Goal: Task Accomplishment & Management: Complete application form

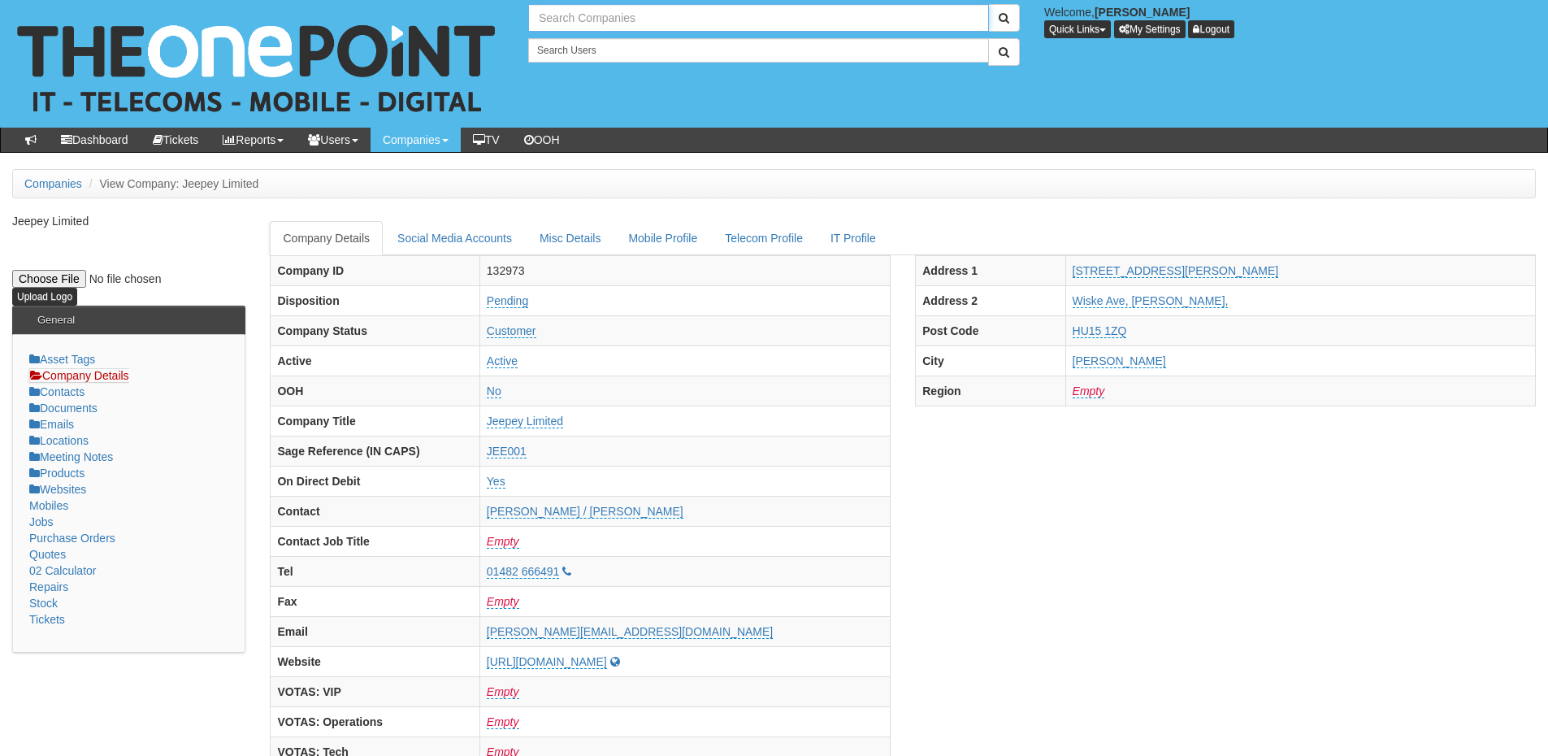
click at [564, 12] on input "text" at bounding box center [758, 18] width 461 height 28
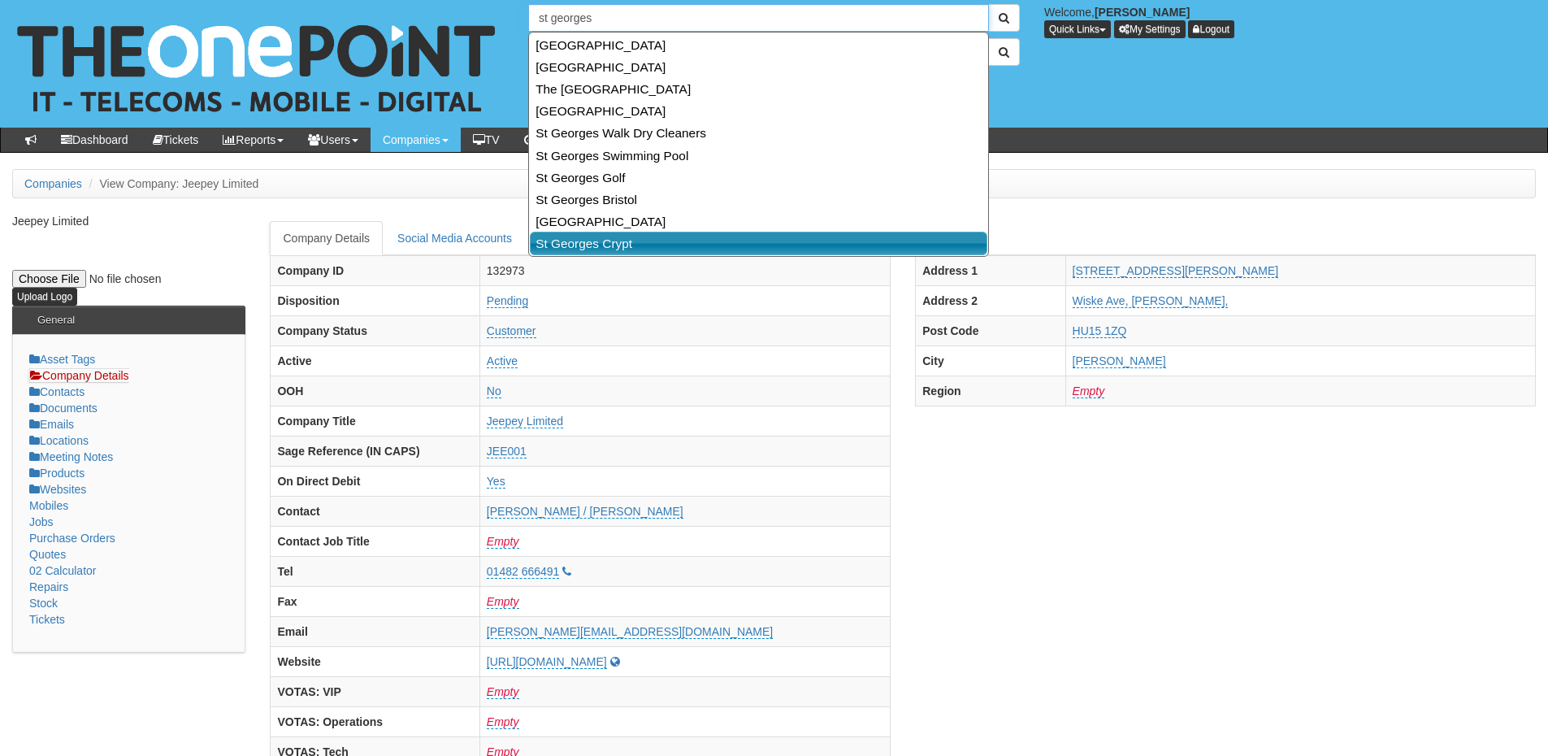
click at [601, 245] on link "St Georges Crypt" at bounding box center [758, 244] width 457 height 24
type input "St Georges Crypt"
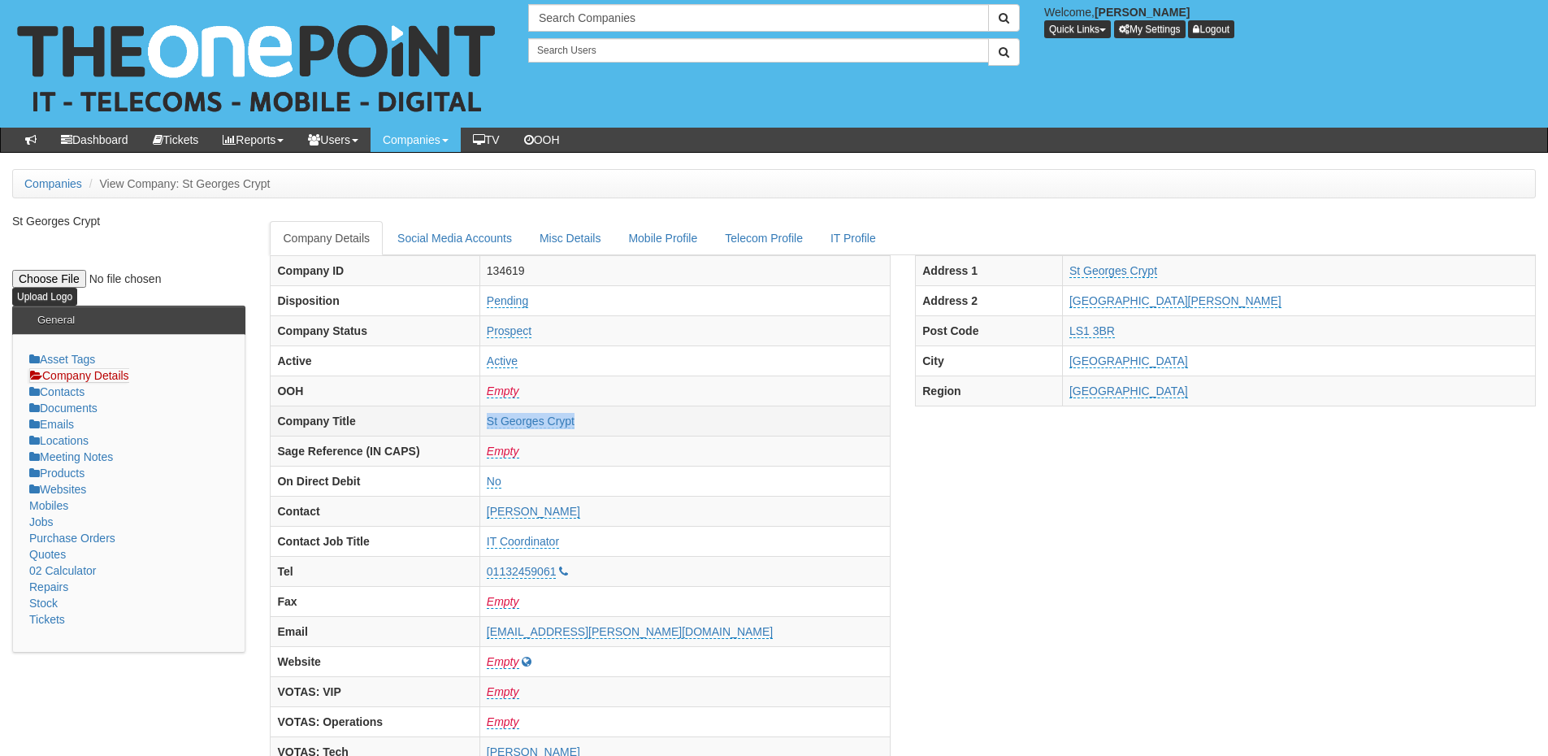
drag, startPoint x: 518, startPoint y: 421, endPoint x: 648, endPoint y: 419, distance: 129.2
click at [648, 419] on tr "Company Title St Georges Crypt" at bounding box center [581, 420] width 620 height 30
copy tr "St Georges Crypt"
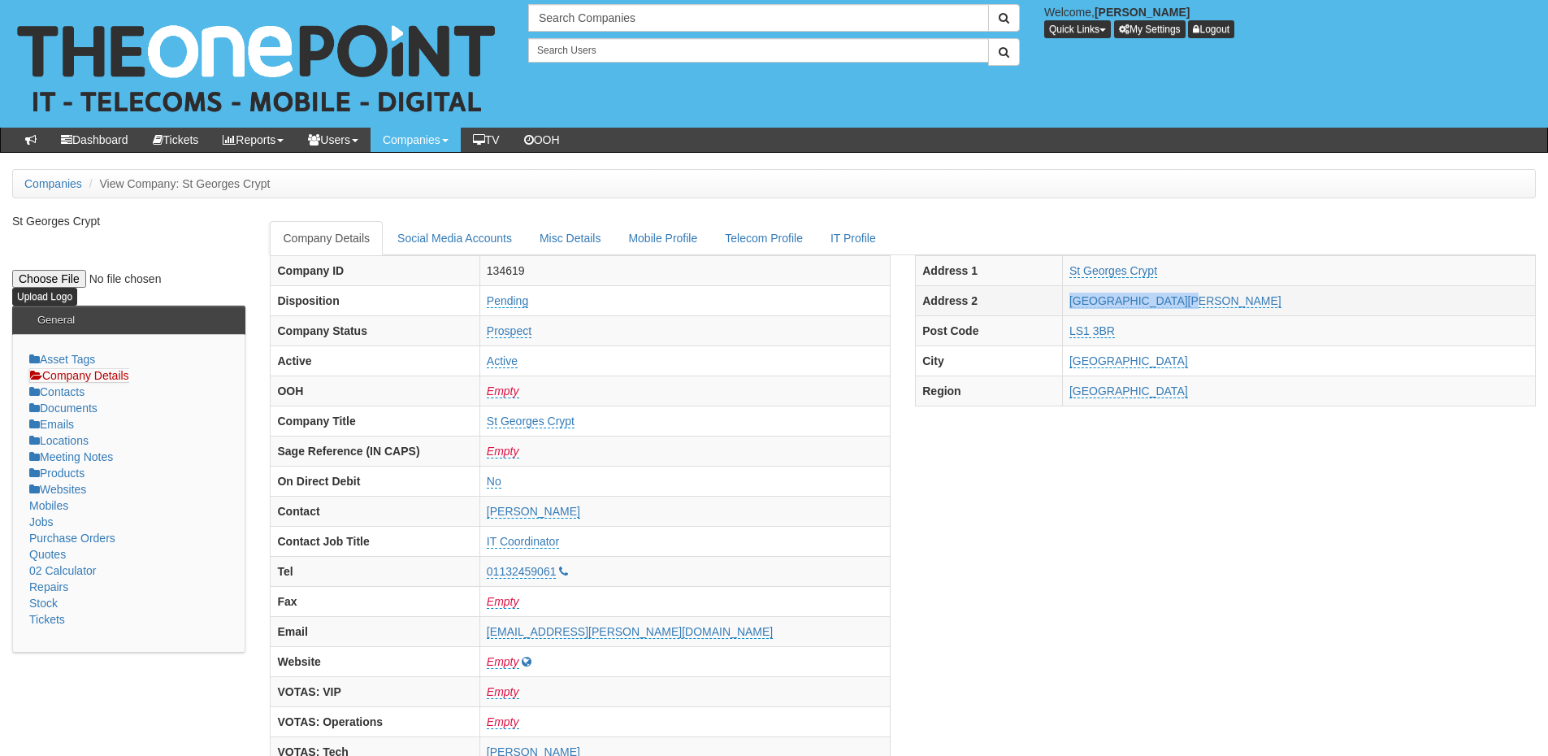
drag, startPoint x: 1145, startPoint y: 302, endPoint x: 1264, endPoint y: 301, distance: 119.4
click at [1264, 305] on tr "Address 2 Great George Street" at bounding box center [1226, 300] width 620 height 30
copy tr "Great George Street"
drag, startPoint x: 1140, startPoint y: 323, endPoint x: 1219, endPoint y: 333, distance: 79.5
click at [1219, 333] on tr "Post Code LS1 3BR" at bounding box center [1226, 330] width 620 height 30
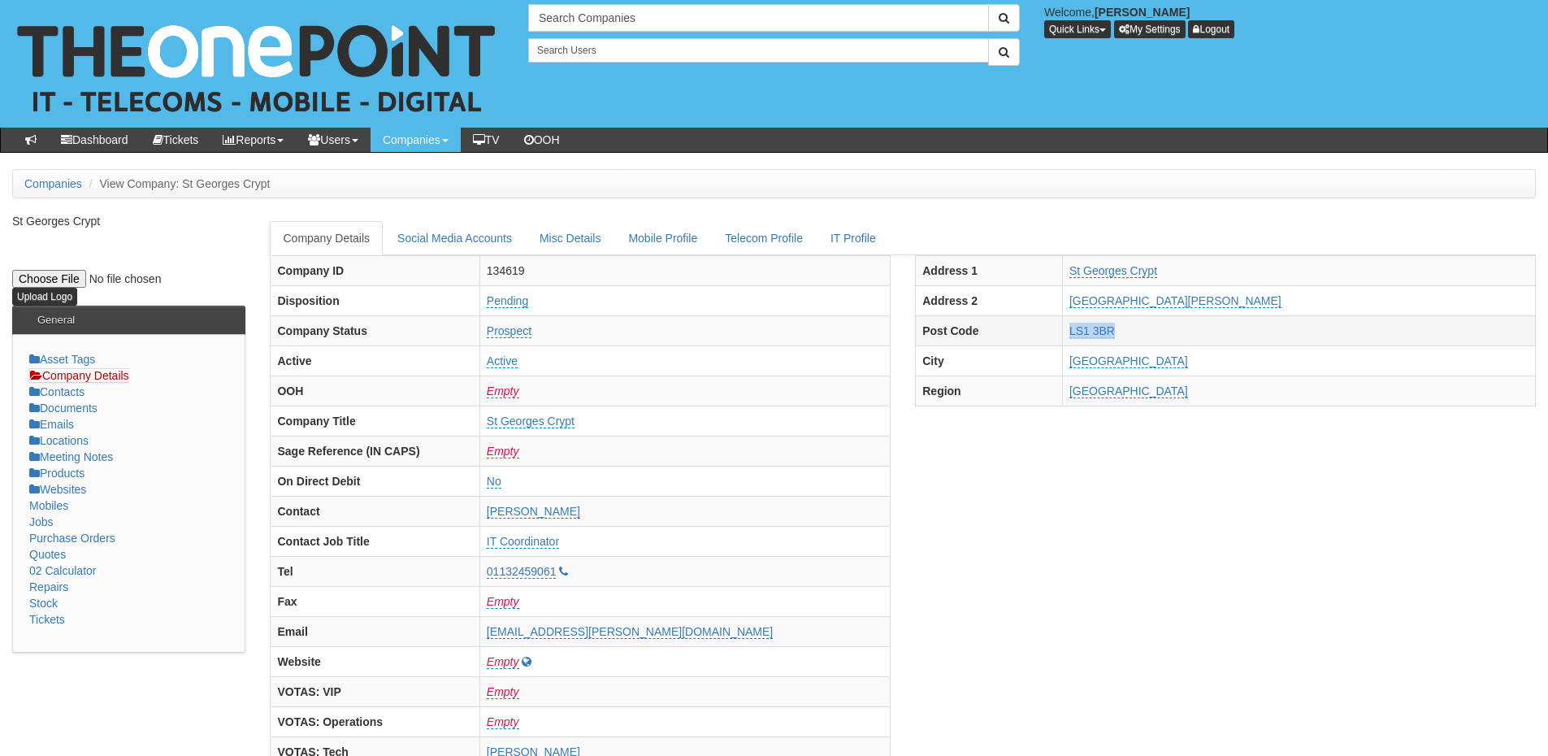
copy tr "LS1 3BR"
drag, startPoint x: 513, startPoint y: 565, endPoint x: 603, endPoint y: 574, distance: 89.7
click at [603, 574] on tr "Tel 01132459061" at bounding box center [581, 571] width 620 height 30
copy tr "01132459061"
drag, startPoint x: 513, startPoint y: 626, endPoint x: 752, endPoint y: 628, distance: 239.7
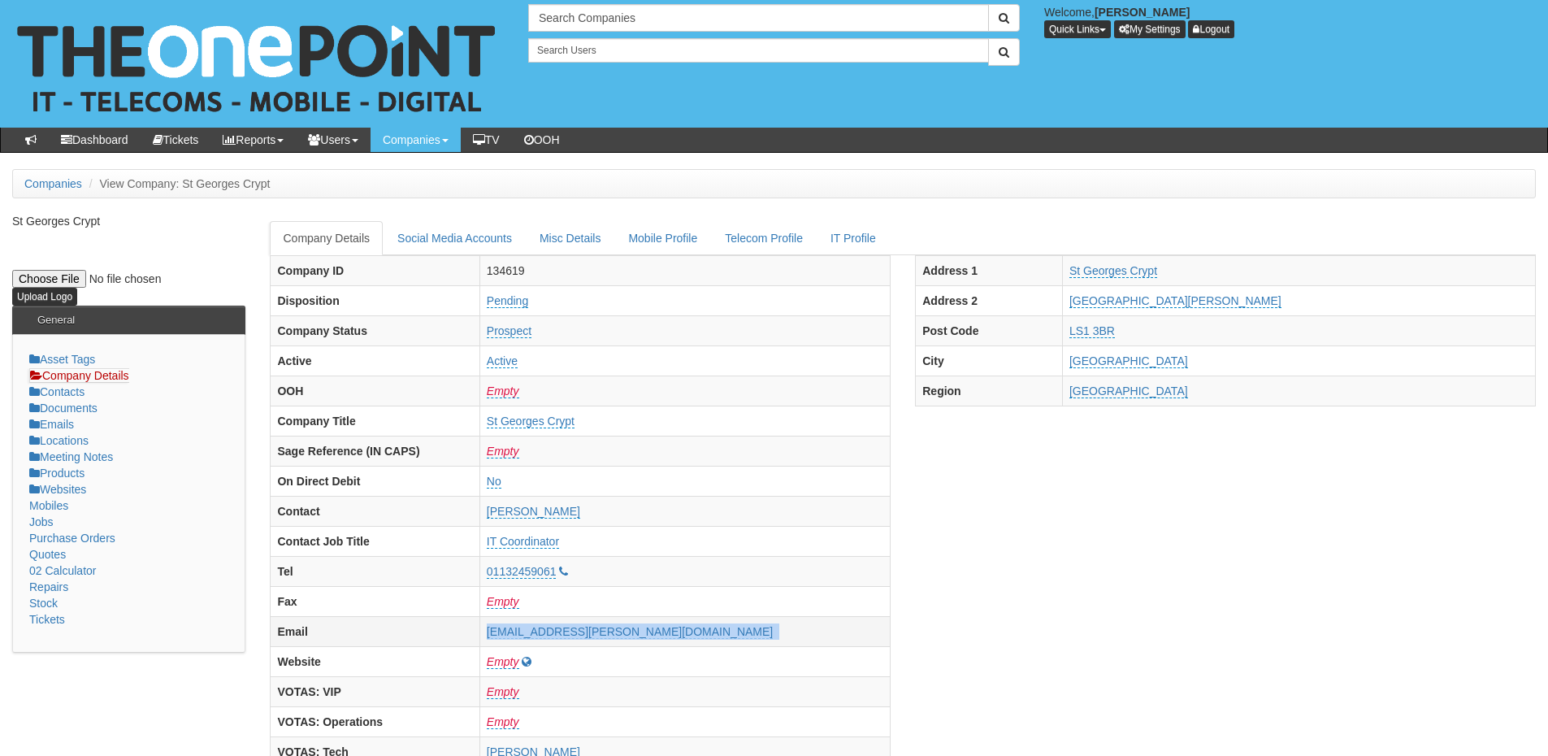
click at [752, 628] on tr "Email emma.crabtree@stgeorgescrypt.org.uk" at bounding box center [581, 631] width 620 height 30
copy tr "emma.crabtree@stgeorgescrypt.org.uk"
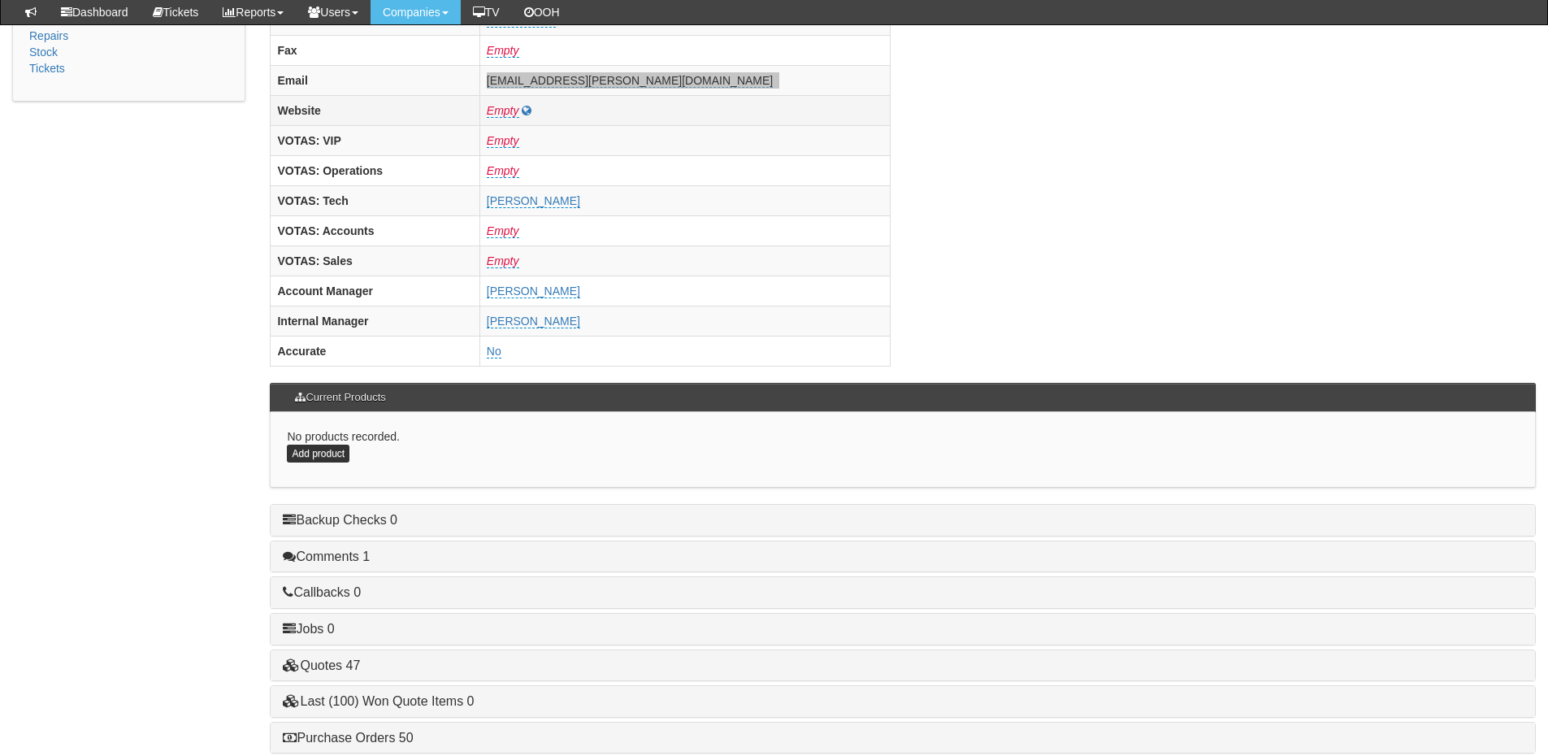
scroll to position [677, 0]
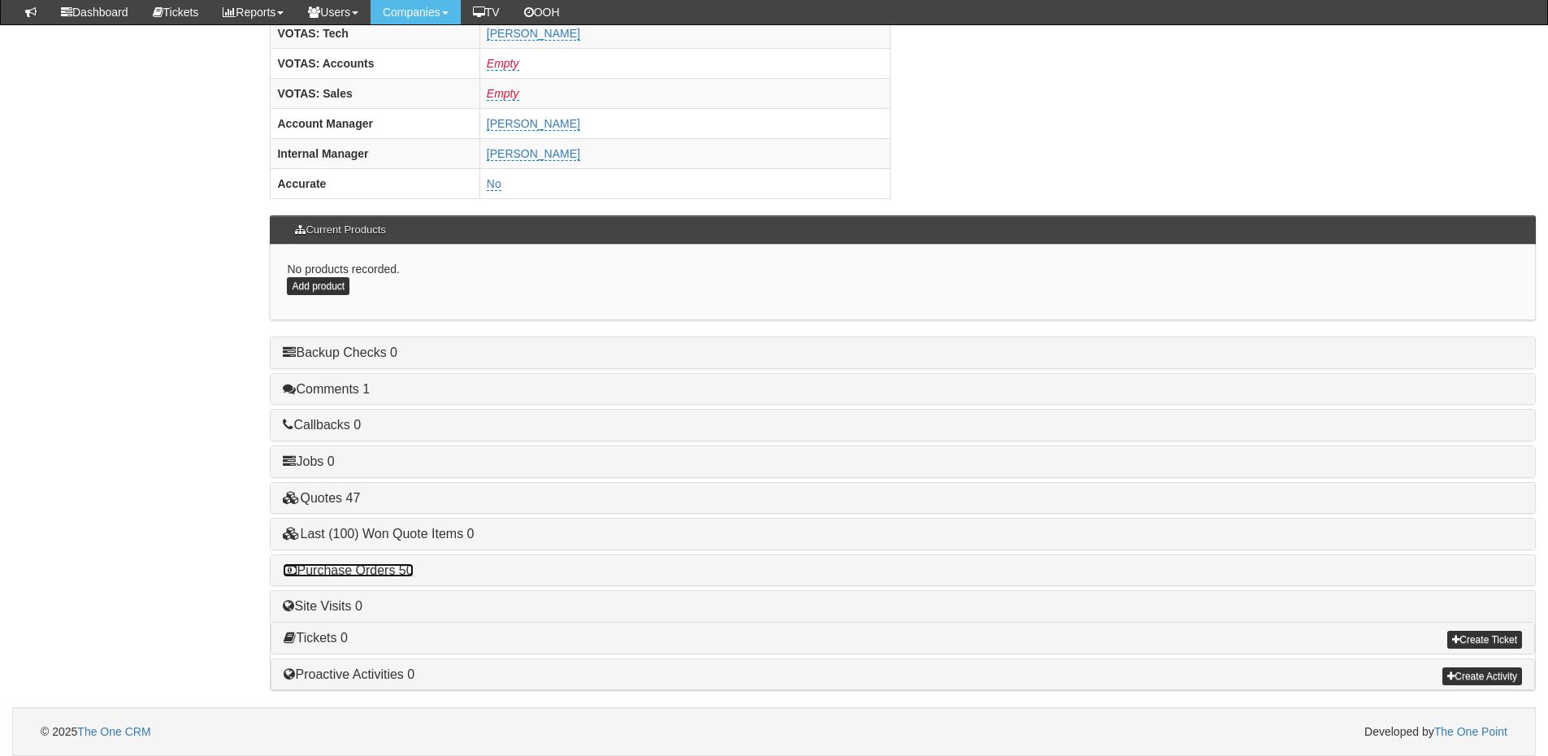
click at [385, 574] on link "Purchase Orders 50" at bounding box center [348, 570] width 130 height 14
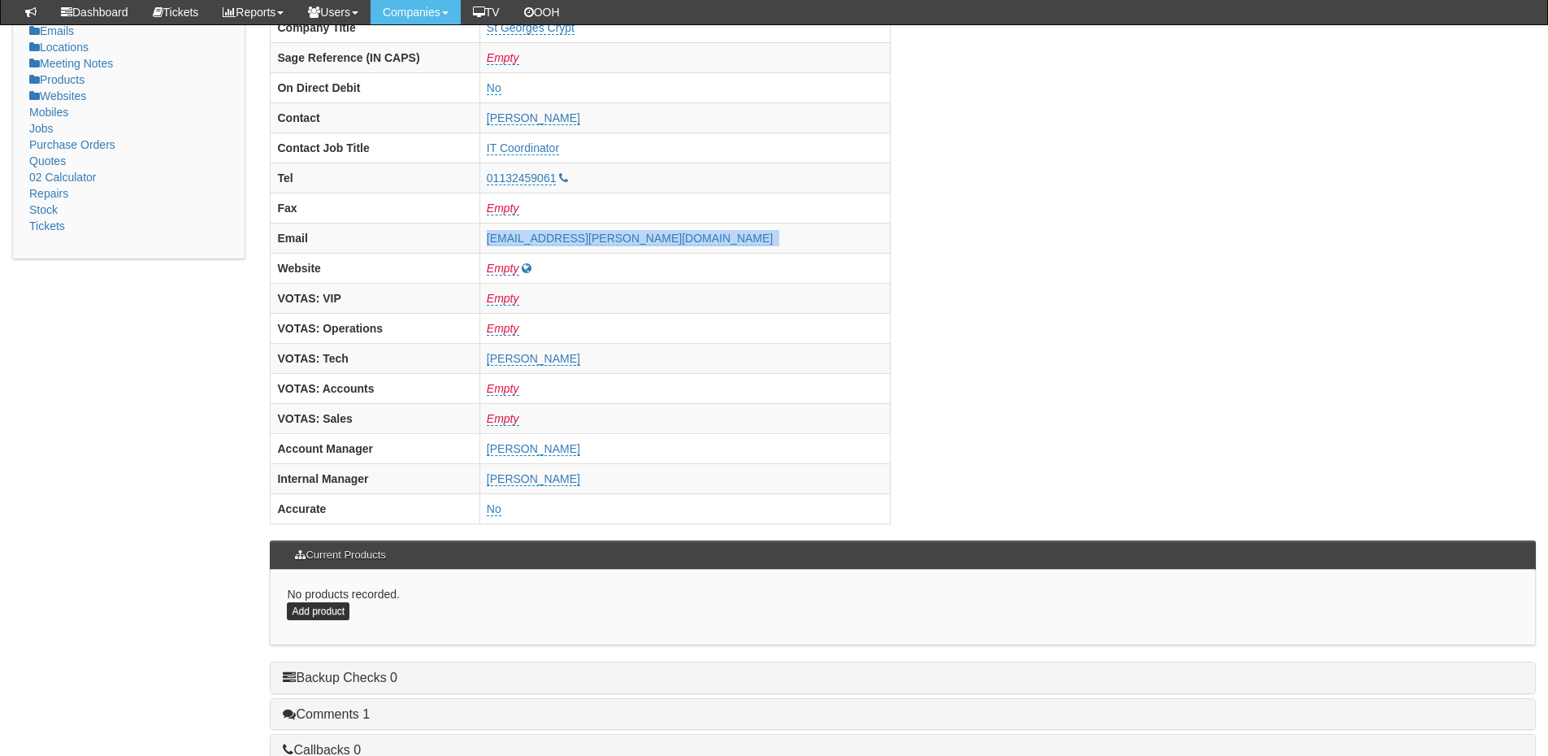
scroll to position [189, 0]
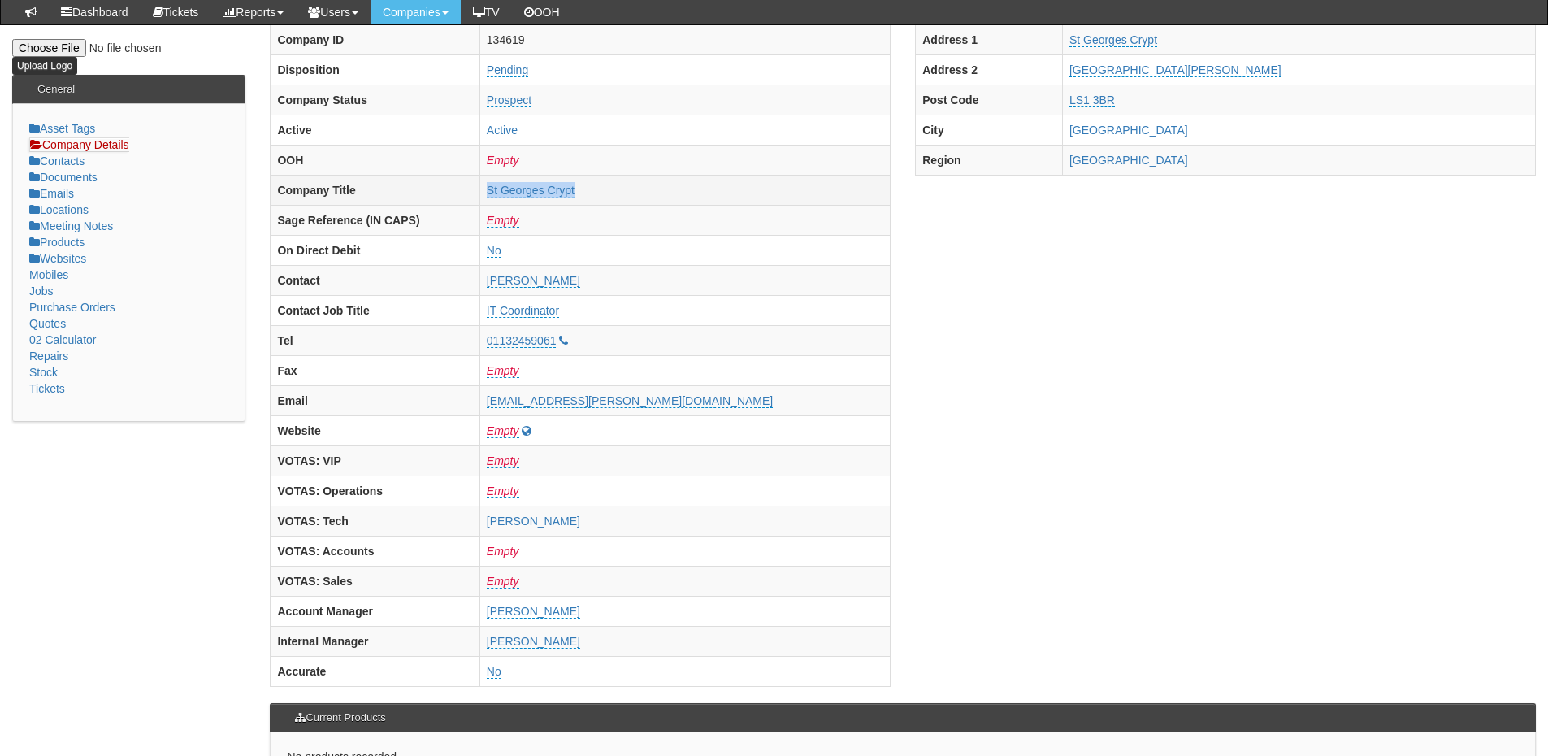
drag, startPoint x: 510, startPoint y: 194, endPoint x: 660, endPoint y: 194, distance: 149.5
click at [660, 194] on tr "Company Title St Georges Crypt" at bounding box center [581, 190] width 620 height 30
copy tr "St Georges Crypt"
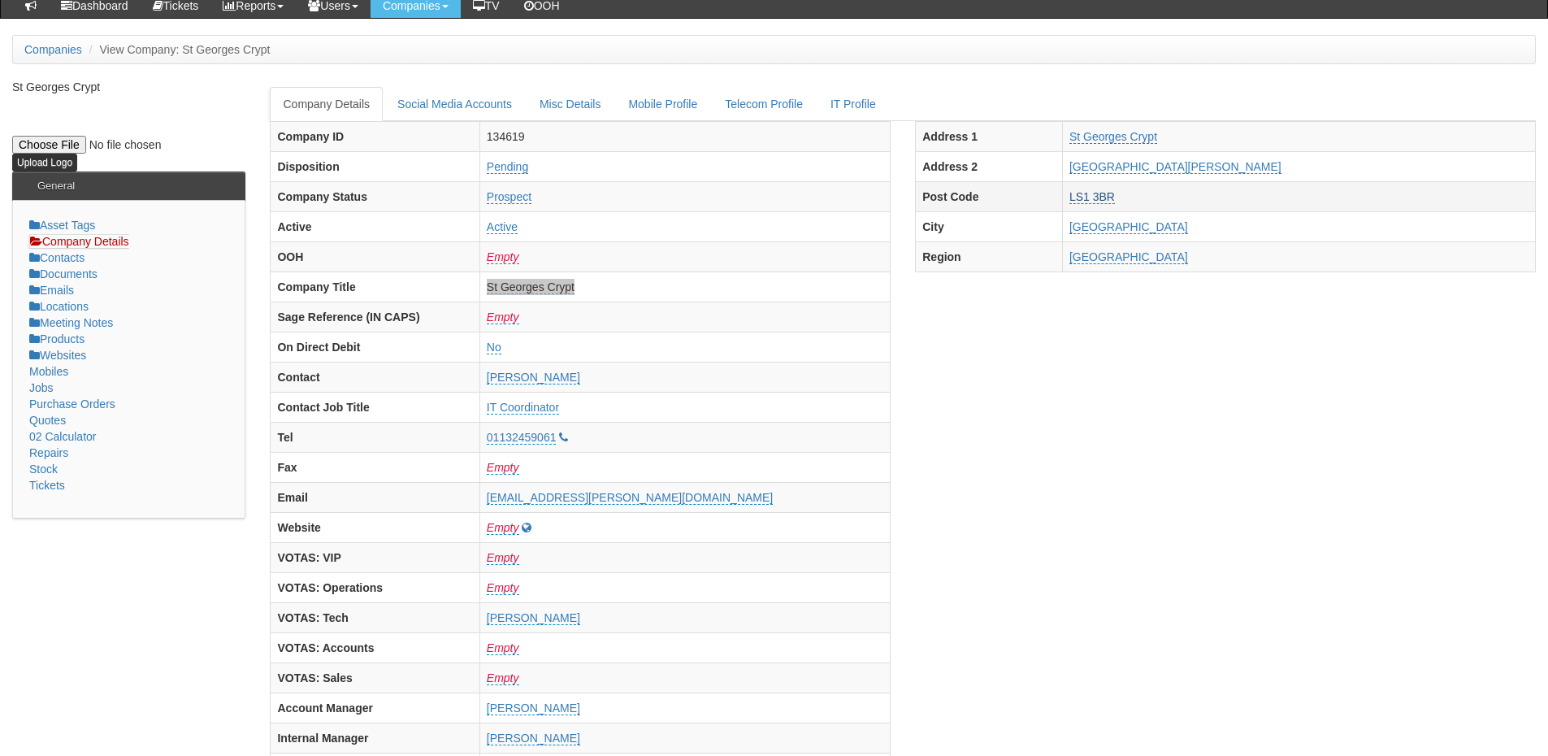
scroll to position [108, 0]
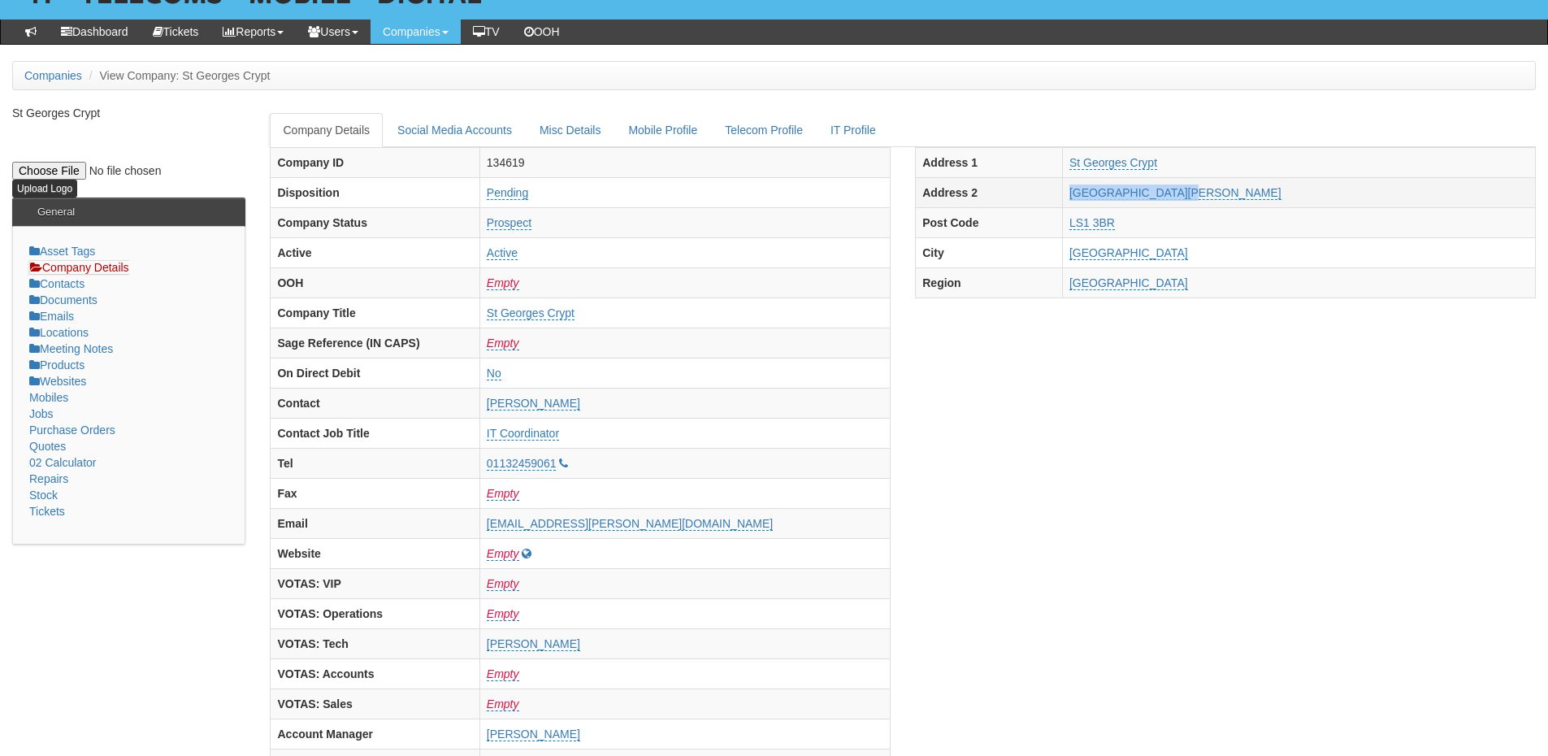
drag, startPoint x: 1144, startPoint y: 191, endPoint x: 1281, endPoint y: 193, distance: 137.3
click at [1281, 193] on tr "Address 2 Great George Street" at bounding box center [1226, 192] width 620 height 30
copy tr "Great George Street"
drag, startPoint x: 1145, startPoint y: 224, endPoint x: 1202, endPoint y: 229, distance: 57.1
click at [1202, 229] on tr "Post Code LS1 3BR" at bounding box center [1226, 222] width 620 height 30
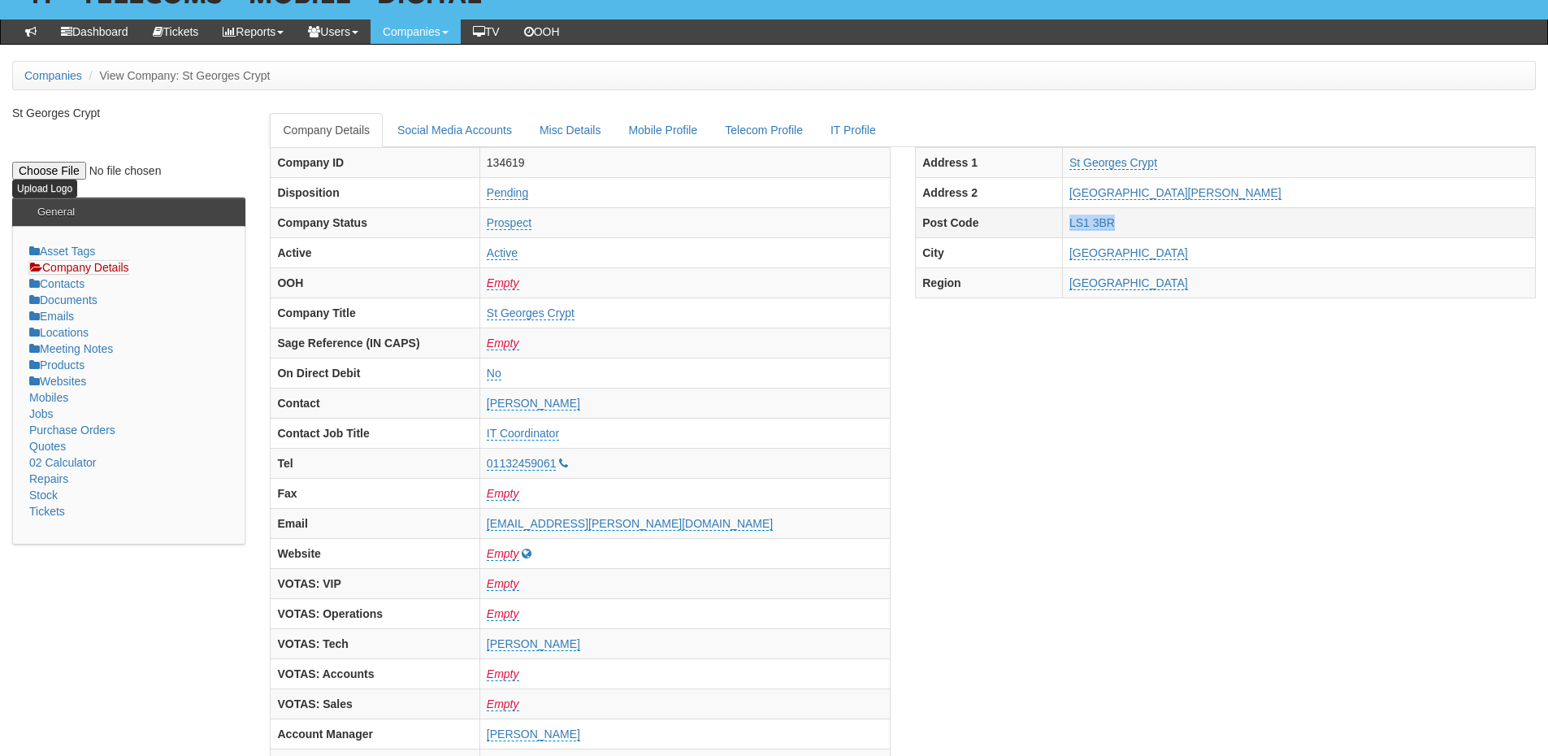
copy tr "LS1 3BR"
drag, startPoint x: 513, startPoint y: 457, endPoint x: 554, endPoint y: 461, distance: 41.6
click at [541, 461] on tr "Tel 01132459061" at bounding box center [581, 463] width 620 height 30
click at [530, 461] on td "01132459061" at bounding box center [684, 463] width 410 height 30
drag, startPoint x: 520, startPoint y: 465, endPoint x: 604, endPoint y: 467, distance: 84.5
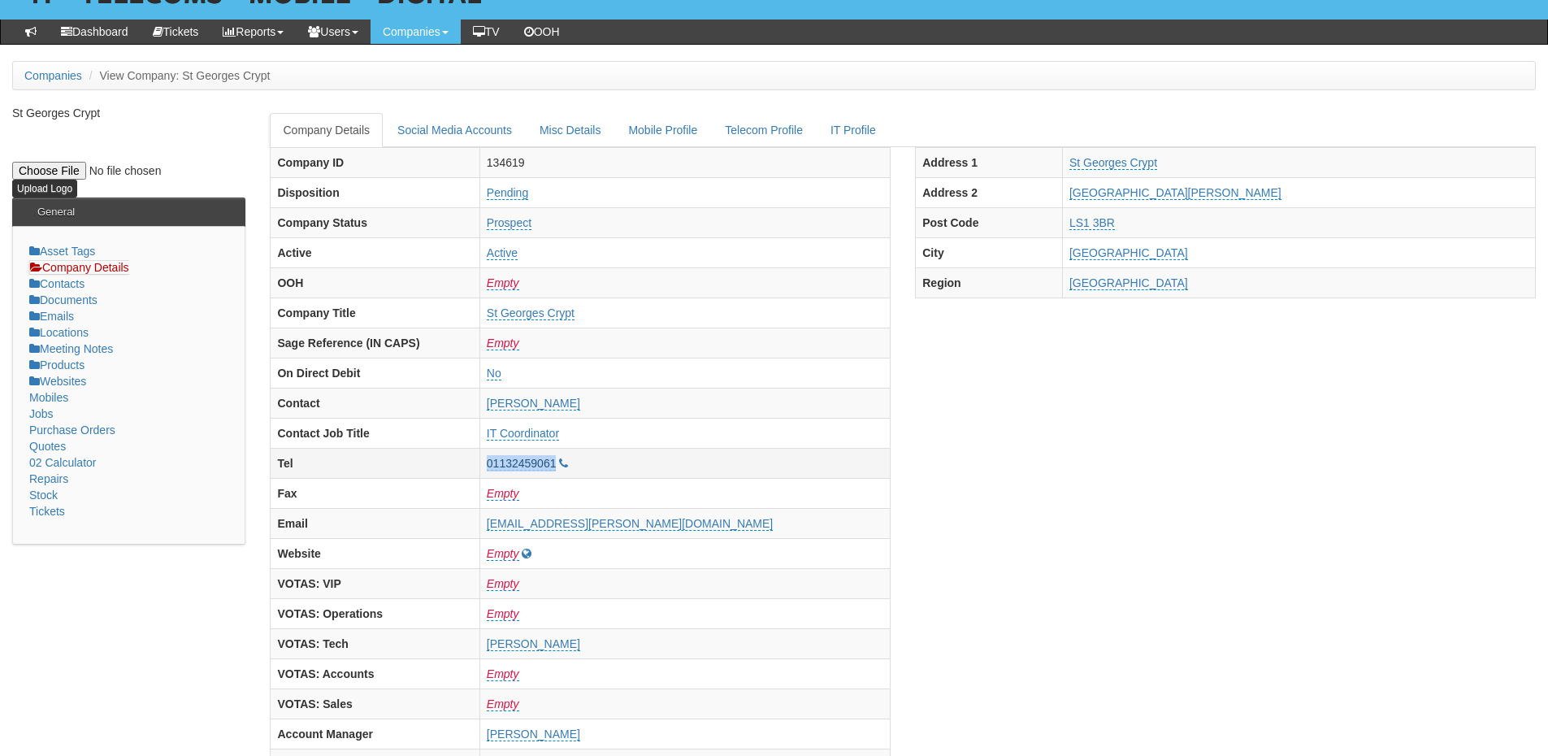
click at [604, 467] on tr "Tel 01132459061" at bounding box center [581, 463] width 620 height 30
copy tr "01132459061"
drag, startPoint x: 523, startPoint y: 526, endPoint x: 761, endPoint y: 531, distance: 238.1
click at [761, 531] on tr "Email emma.crabtree@stgeorgescrypt.org.uk" at bounding box center [581, 523] width 620 height 30
copy tr "emma.crabtree@stgeorgescrypt.org.uk"
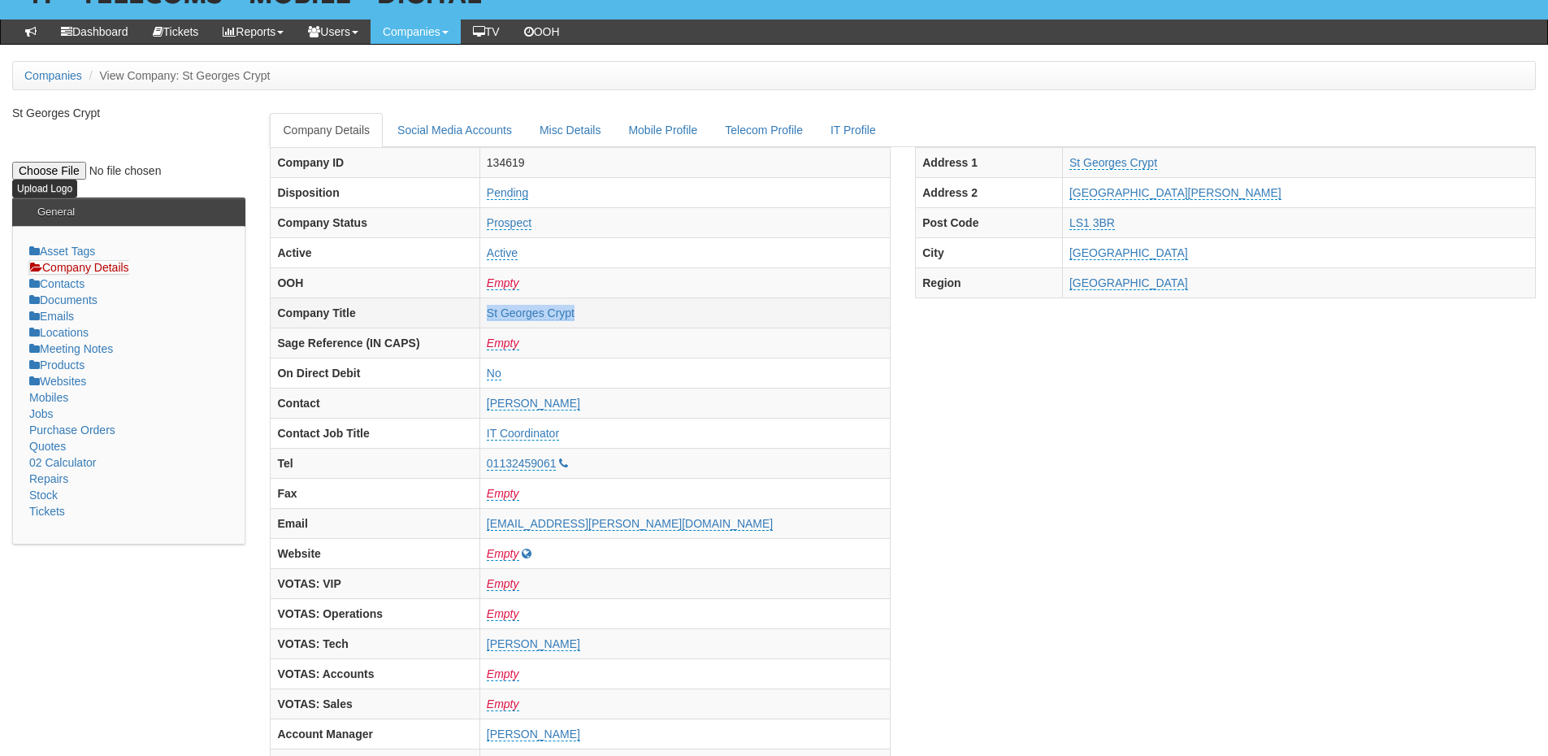
drag, startPoint x: 517, startPoint y: 316, endPoint x: 629, endPoint y: 323, distance: 112.3
click at [629, 323] on tr "Company Title St Georges Crypt" at bounding box center [581, 312] width 620 height 30
drag, startPoint x: 1137, startPoint y: 196, endPoint x: 1276, endPoint y: 193, distance: 139.0
click at [1276, 193] on tr "Address 2 Great George Street" at bounding box center [1226, 192] width 620 height 30
drag, startPoint x: 1131, startPoint y: 219, endPoint x: 1219, endPoint y: 227, distance: 88.1
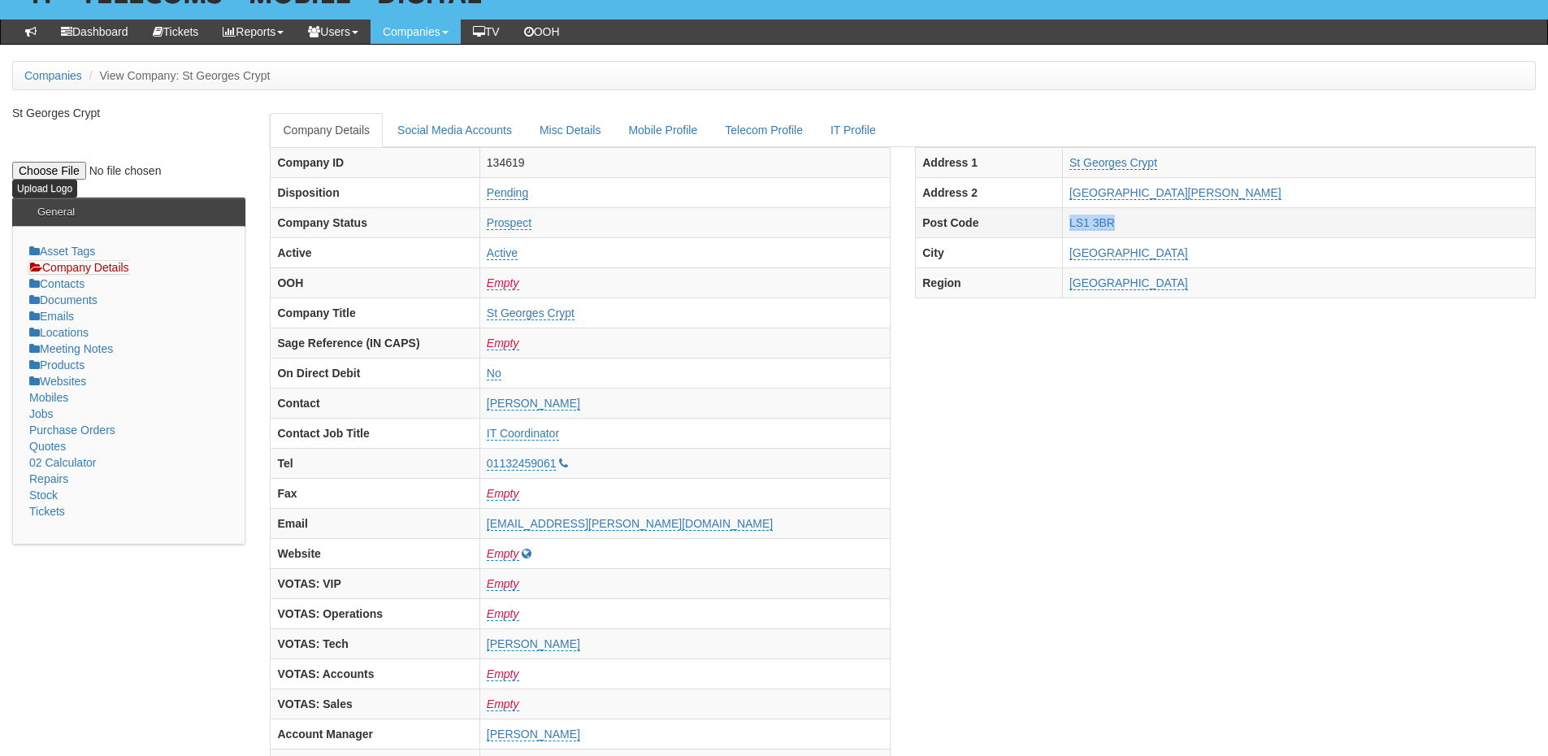
click at [1219, 227] on tr "Post Code LS1 3BR" at bounding box center [1226, 222] width 620 height 30
drag, startPoint x: 501, startPoint y: 469, endPoint x: 604, endPoint y: 465, distance: 103.3
click at [604, 465] on tr "Tel 01132459061" at bounding box center [581, 463] width 620 height 30
drag, startPoint x: 526, startPoint y: 524, endPoint x: 790, endPoint y: 518, distance: 264.1
click at [790, 518] on tr "Email emma.crabtree@stgeorgescrypt.org.uk" at bounding box center [581, 523] width 620 height 30
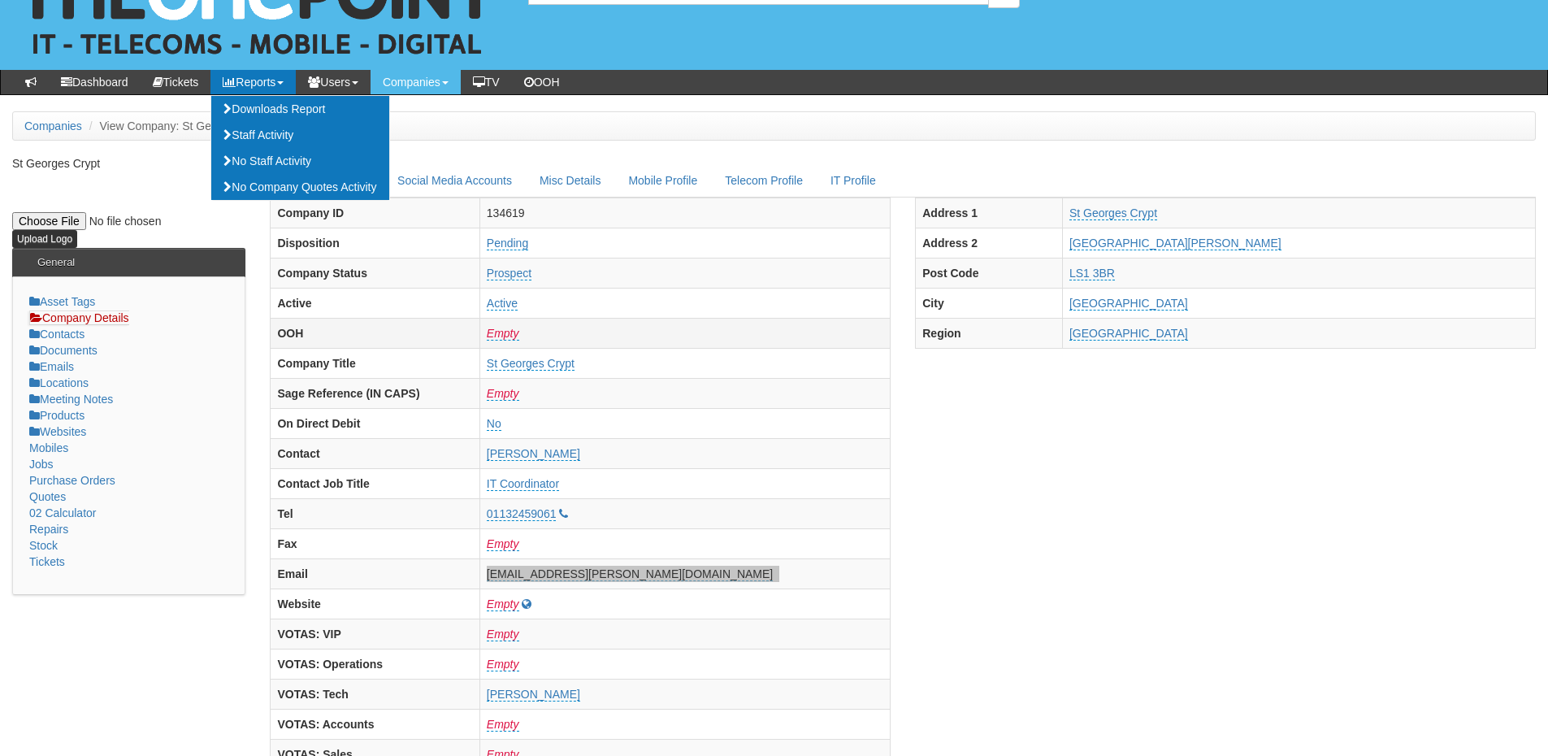
scroll to position [0, 0]
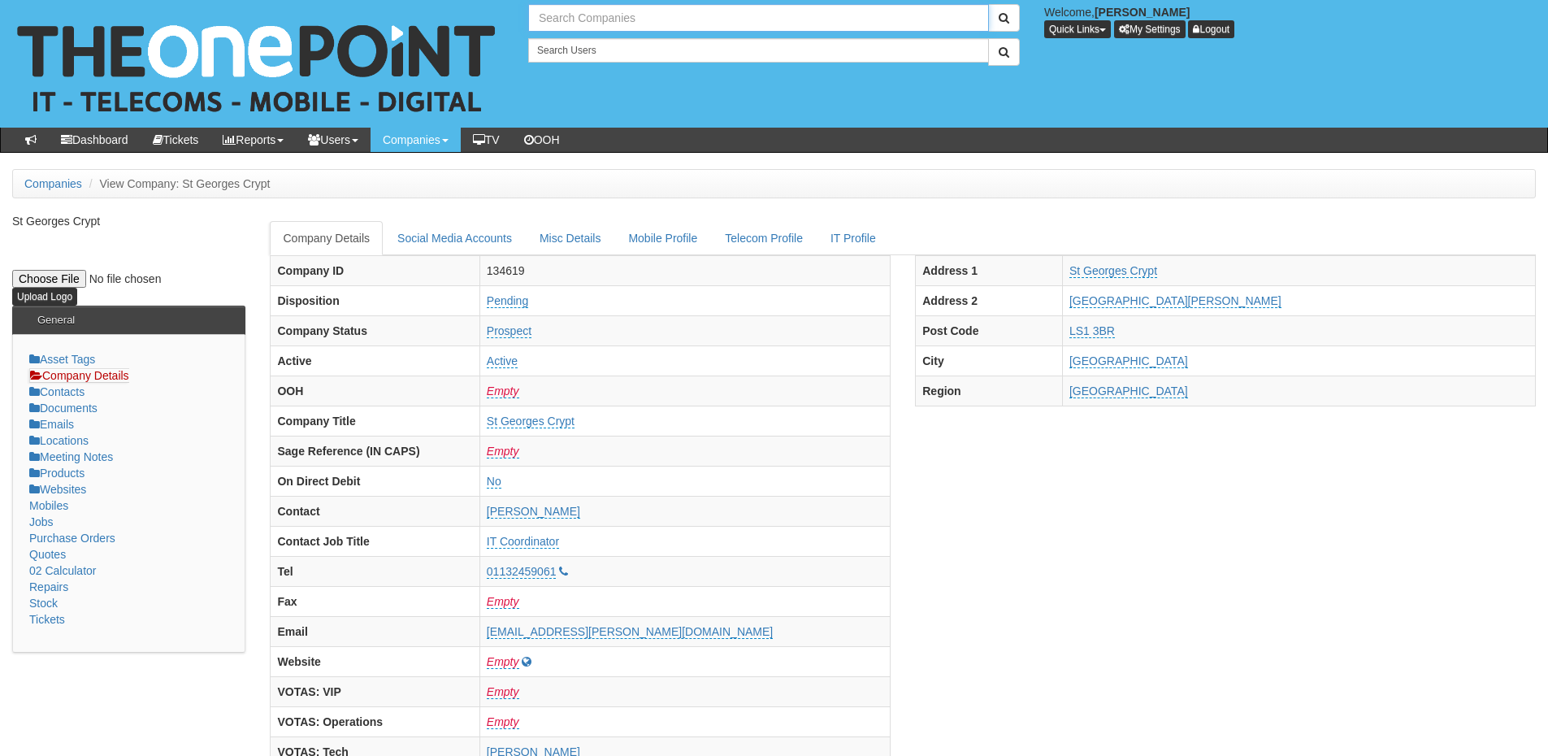
click at [560, 20] on input "text" at bounding box center [758, 18] width 461 height 28
click at [560, 42] on link "Connexin" at bounding box center [758, 45] width 457 height 24
type input "Connexin"
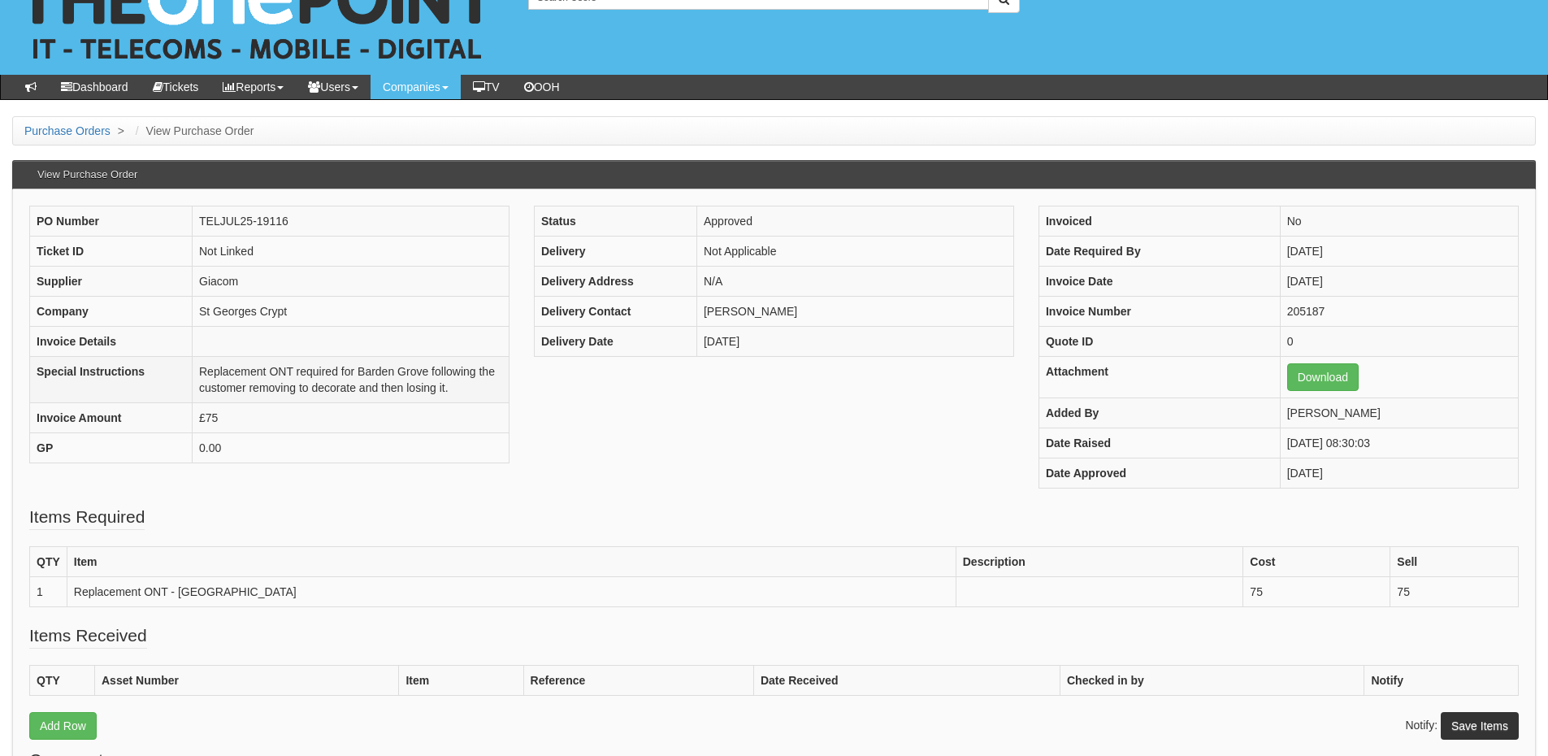
scroll to position [81, 0]
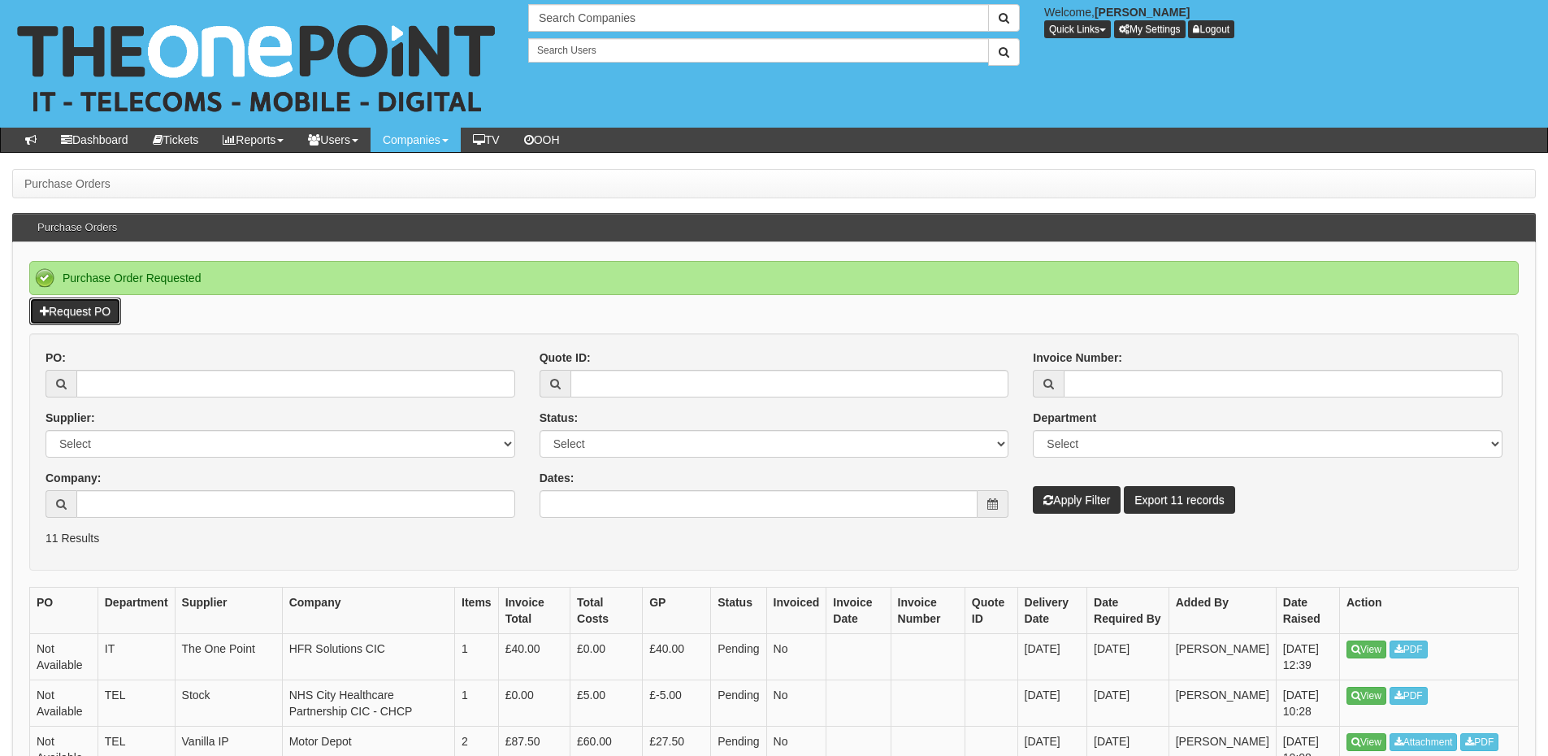
click at [84, 316] on link "Request PO" at bounding box center [75, 311] width 92 height 28
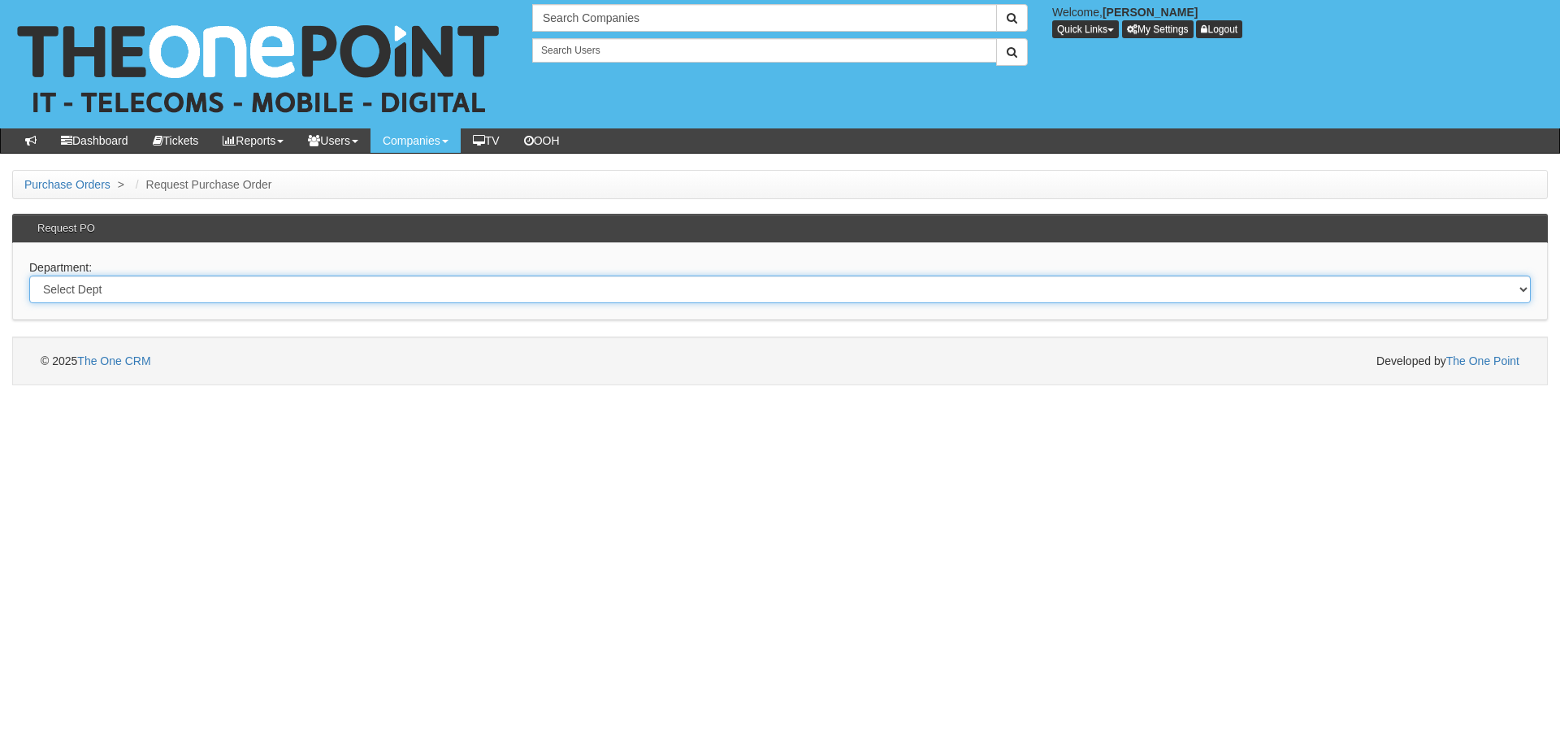
click at [272, 292] on select "Select Dept Digital Internal IT Mobiles Marketing Telecoms" at bounding box center [779, 289] width 1501 height 28
select select "?pipeID=&dept=IT"
click at [29, 275] on select "Select Dept Digital Internal IT Mobiles Marketing Telecoms" at bounding box center [779, 289] width 1501 height 28
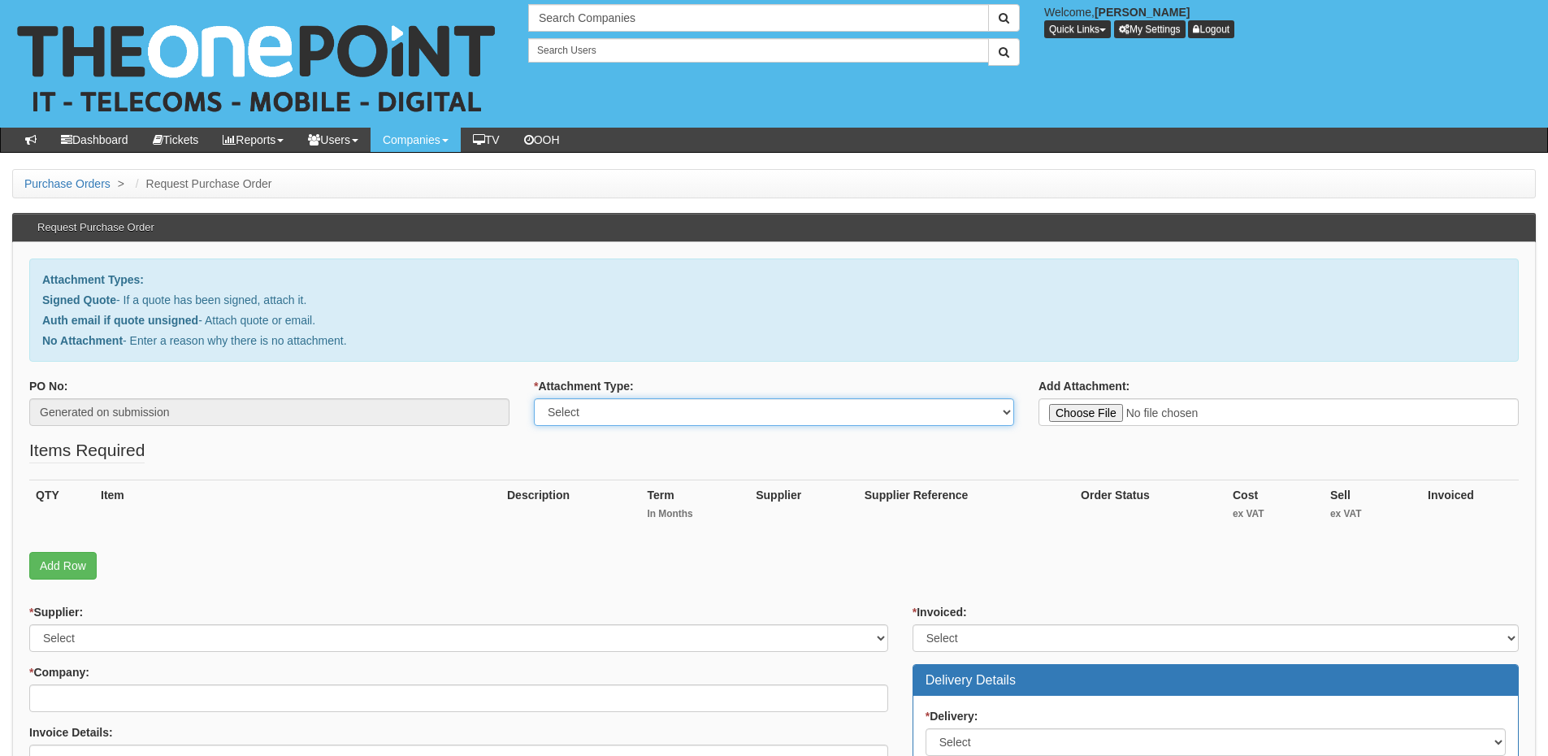
click at [602, 408] on select "Select Signed Quote Auth email with quote if unsigned No Attachment" at bounding box center [774, 412] width 480 height 28
select select "Signed Quote"
click at [534, 398] on select "Select Signed Quote Auth email with quote if unsigned No Attachment" at bounding box center [774, 412] width 480 height 28
type input "C:\fakepath\St Georges Crypt - 40-46 Town St (copy).pdf"
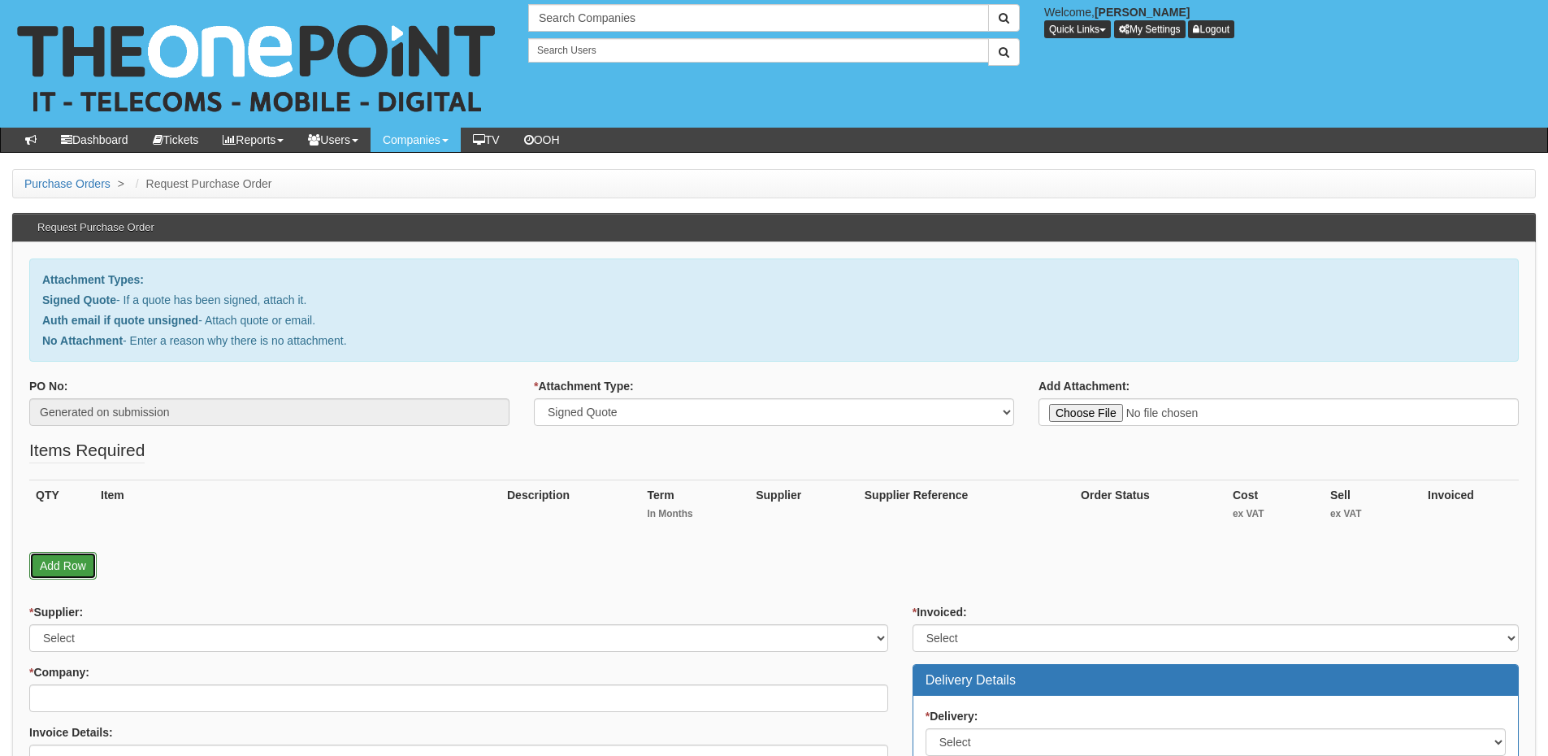
click at [58, 565] on link "Add Row" at bounding box center [62, 566] width 67 height 28
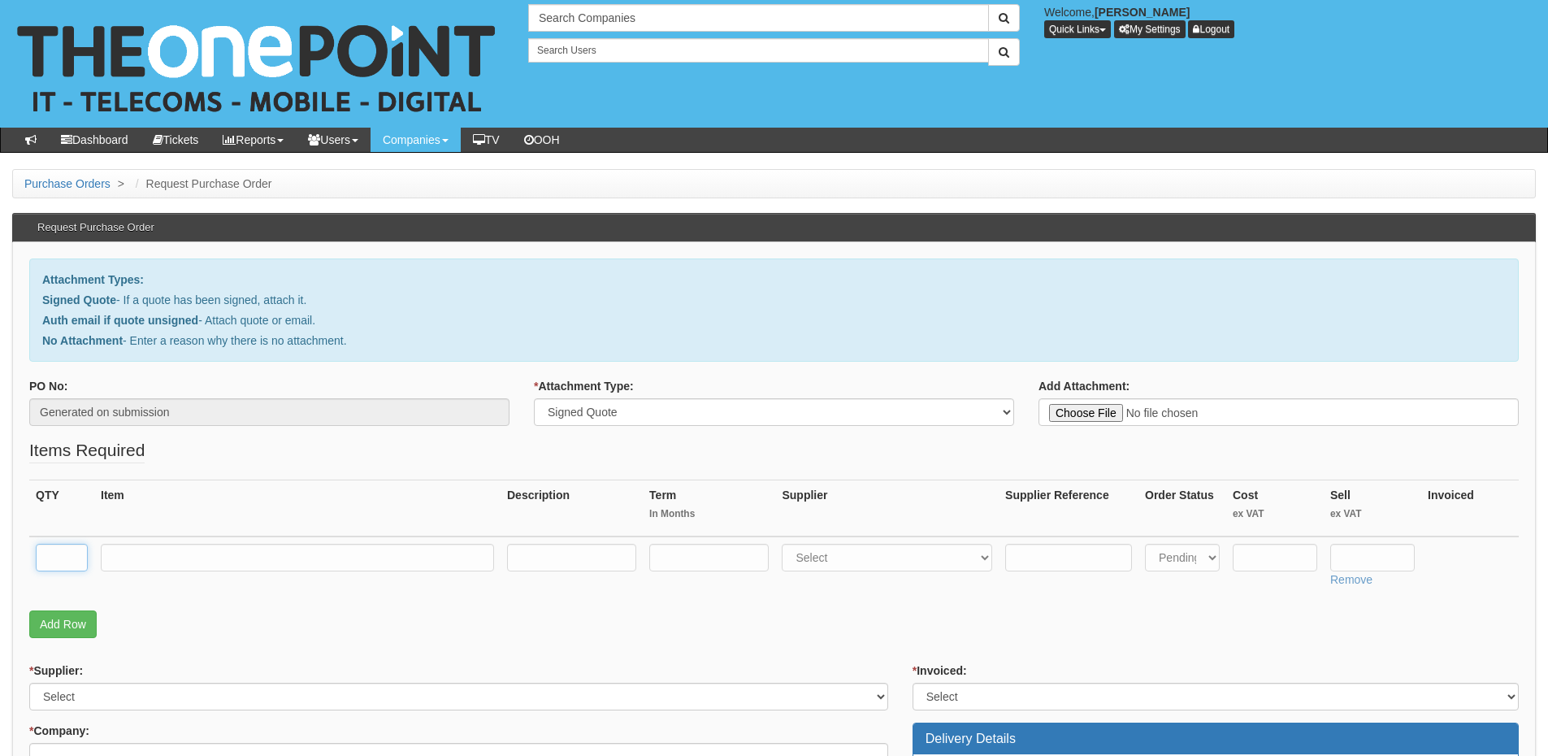
click at [59, 559] on input "text" at bounding box center [62, 558] width 52 height 28
type input "1"
click at [157, 565] on input "text" at bounding box center [297, 558] width 393 height 28
type input "1GB/1GB Leased Line"
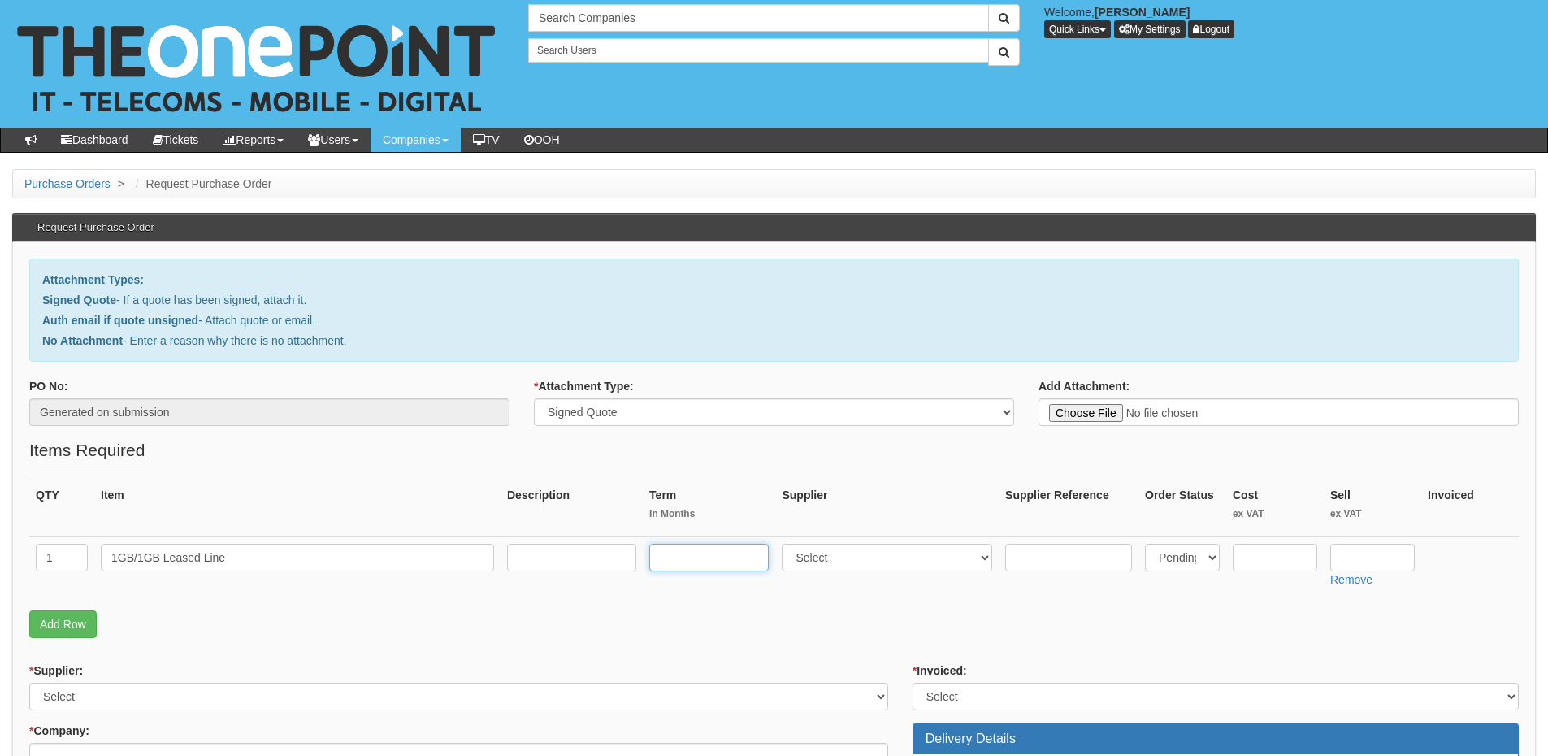
click at [713, 559] on input "text" at bounding box center [708, 558] width 119 height 28
type input "36"
click at [565, 557] on input "text" at bounding box center [571, 558] width 129 height 28
click at [845, 568] on select "Select 123 REG.co.uk 1Password 3 4Gon AA Jones Electric Ltd Abzorb Access Group…" at bounding box center [887, 558] width 210 height 28
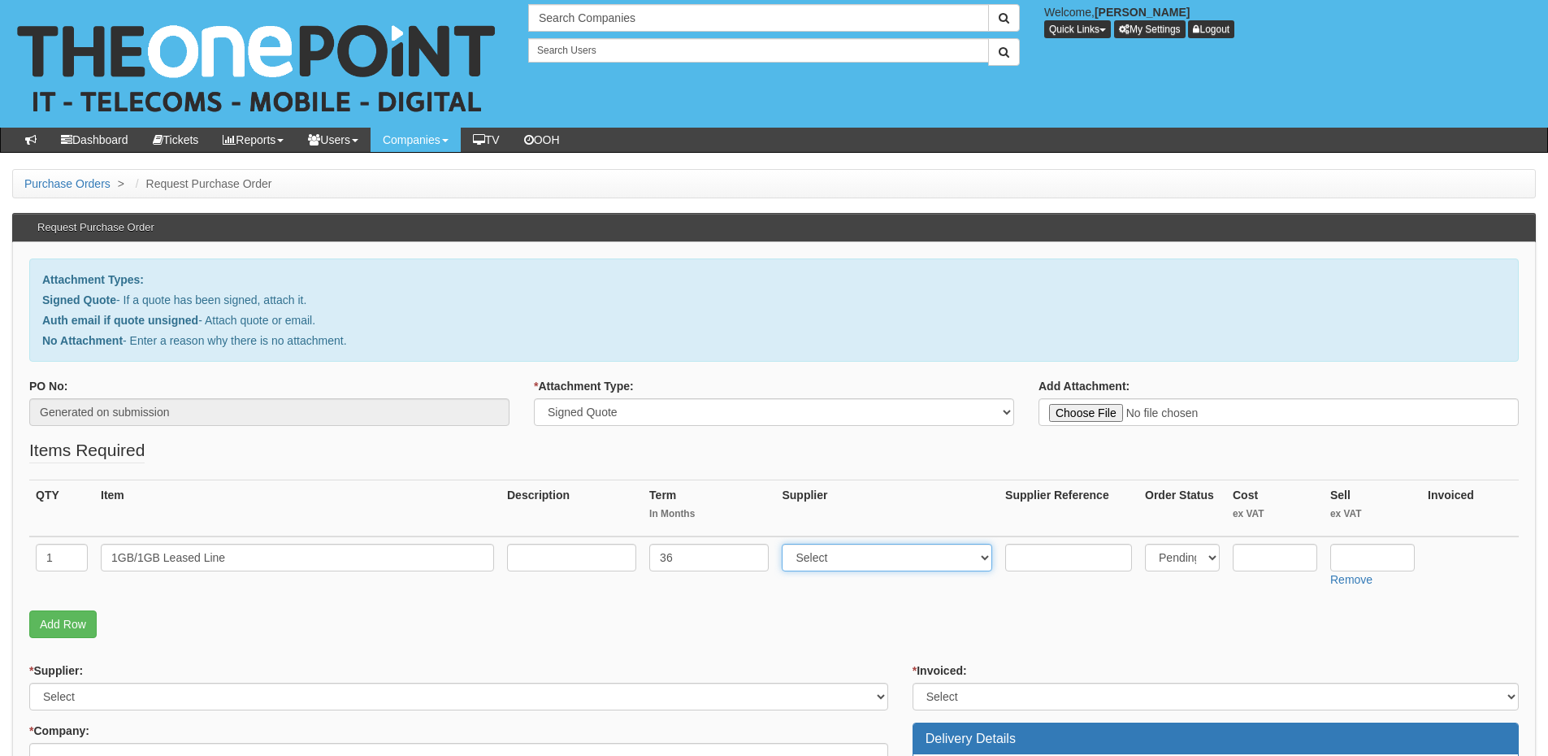
select select "321"
click at [786, 544] on select "Select 123 REG.co.uk 1Password 3 4Gon AA Jones Electric Ltd Abzorb Access Group…" at bounding box center [887, 558] width 210 height 28
click at [1391, 557] on input "text" at bounding box center [1372, 558] width 84 height 28
type input "302"
click at [1261, 554] on input "text" at bounding box center [1275, 558] width 84 height 28
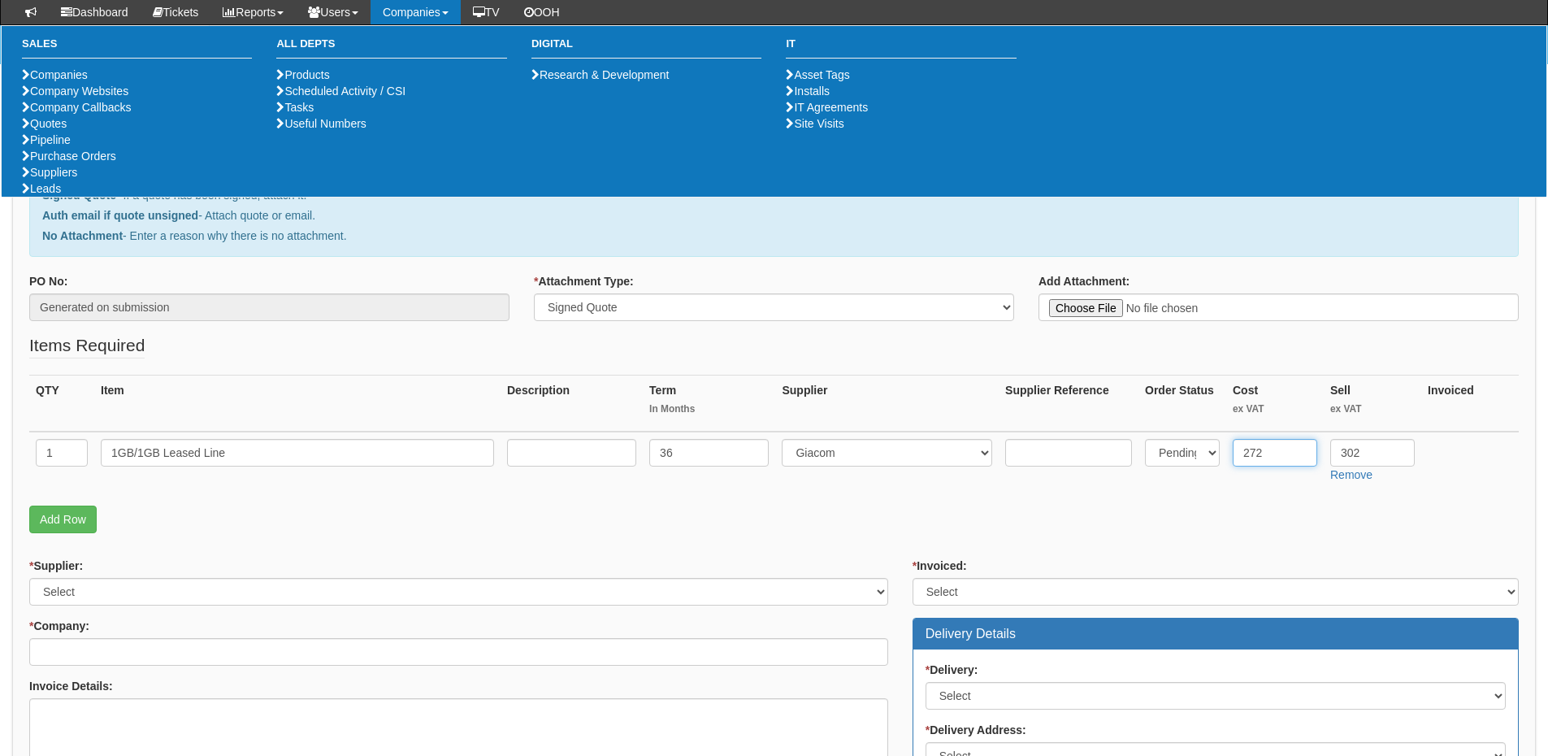
scroll to position [162, 0]
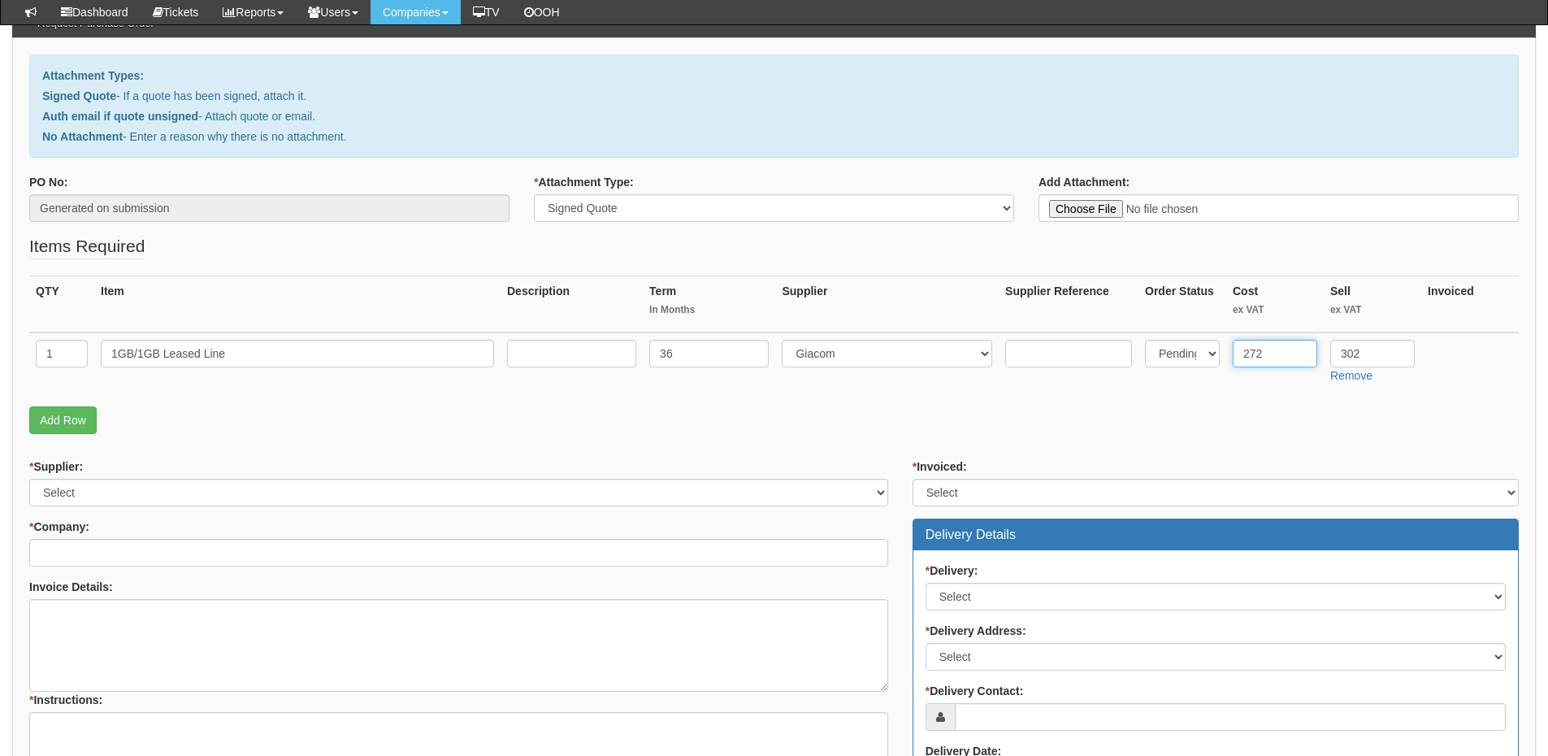
type input "272"
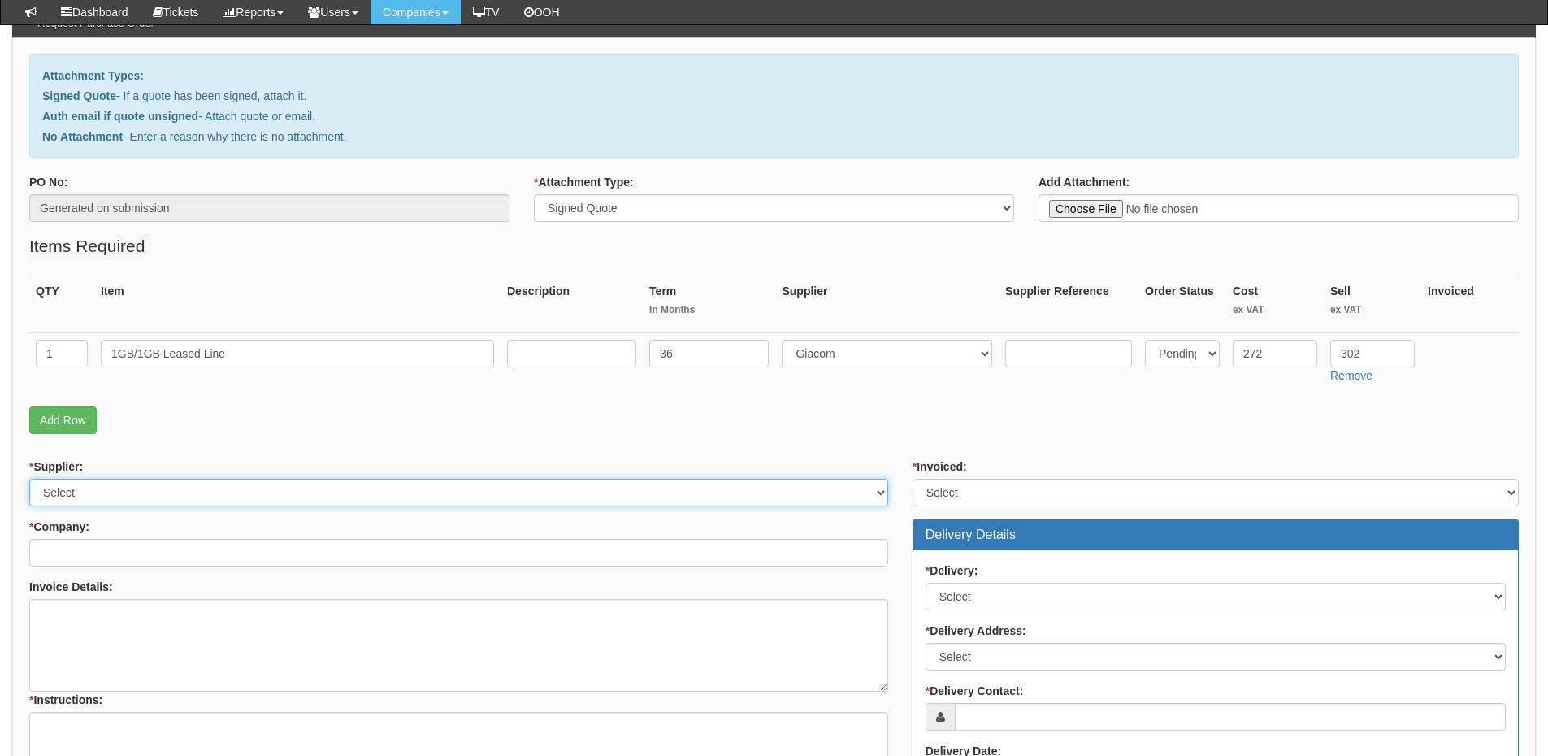
click at [126, 484] on select "Select 123 REG.co.uk 1Password 3 4Gon AA Jones Electric Ltd Abzorb Access Group…" at bounding box center [458, 493] width 859 height 28
select select "321"
click at [29, 479] on select "Select 123 REG.co.uk 1Password 3 4Gon AA Jones Electric Ltd Abzorb Access Group…" at bounding box center [458, 493] width 859 height 28
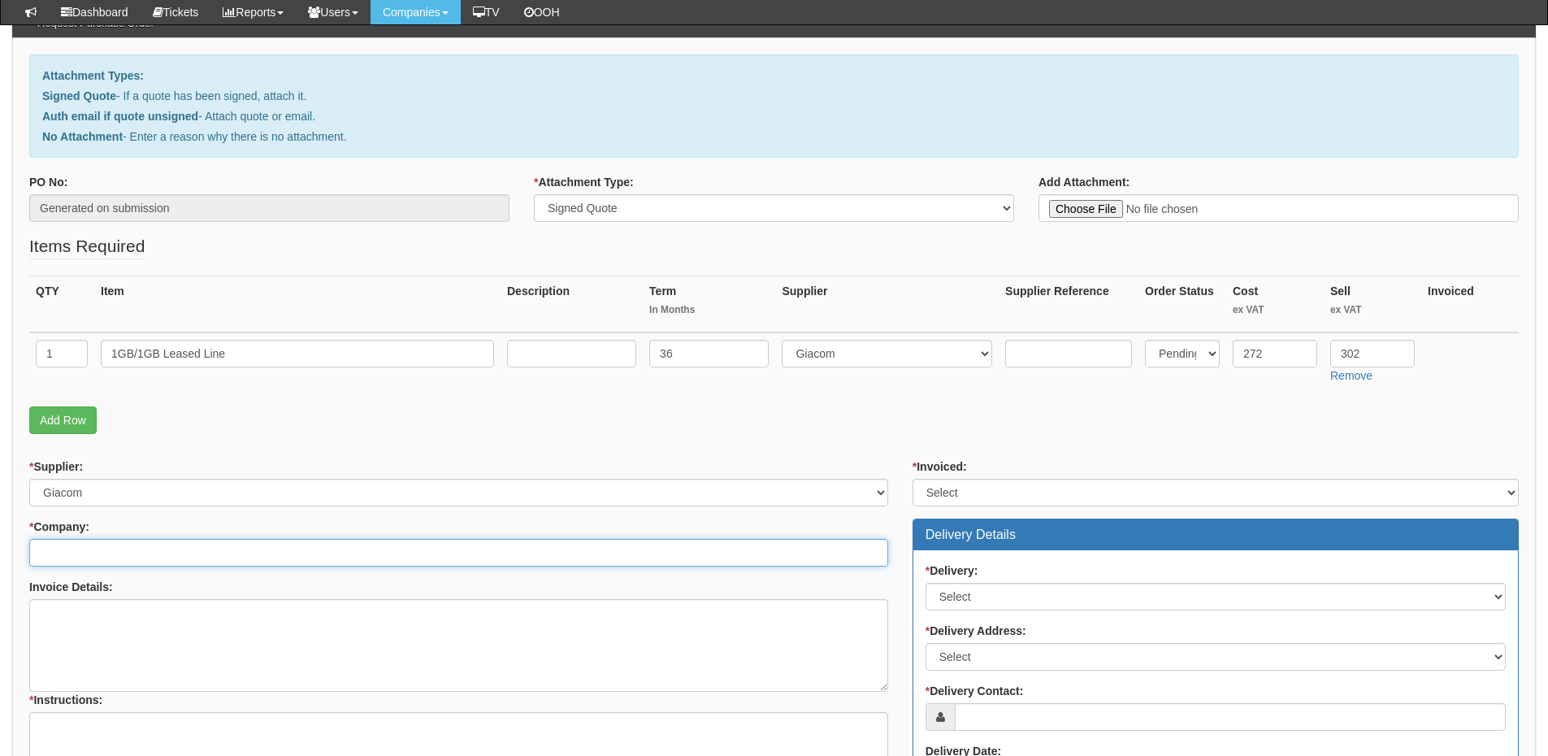
click at [115, 554] on input "* Company:" at bounding box center [458, 553] width 859 height 28
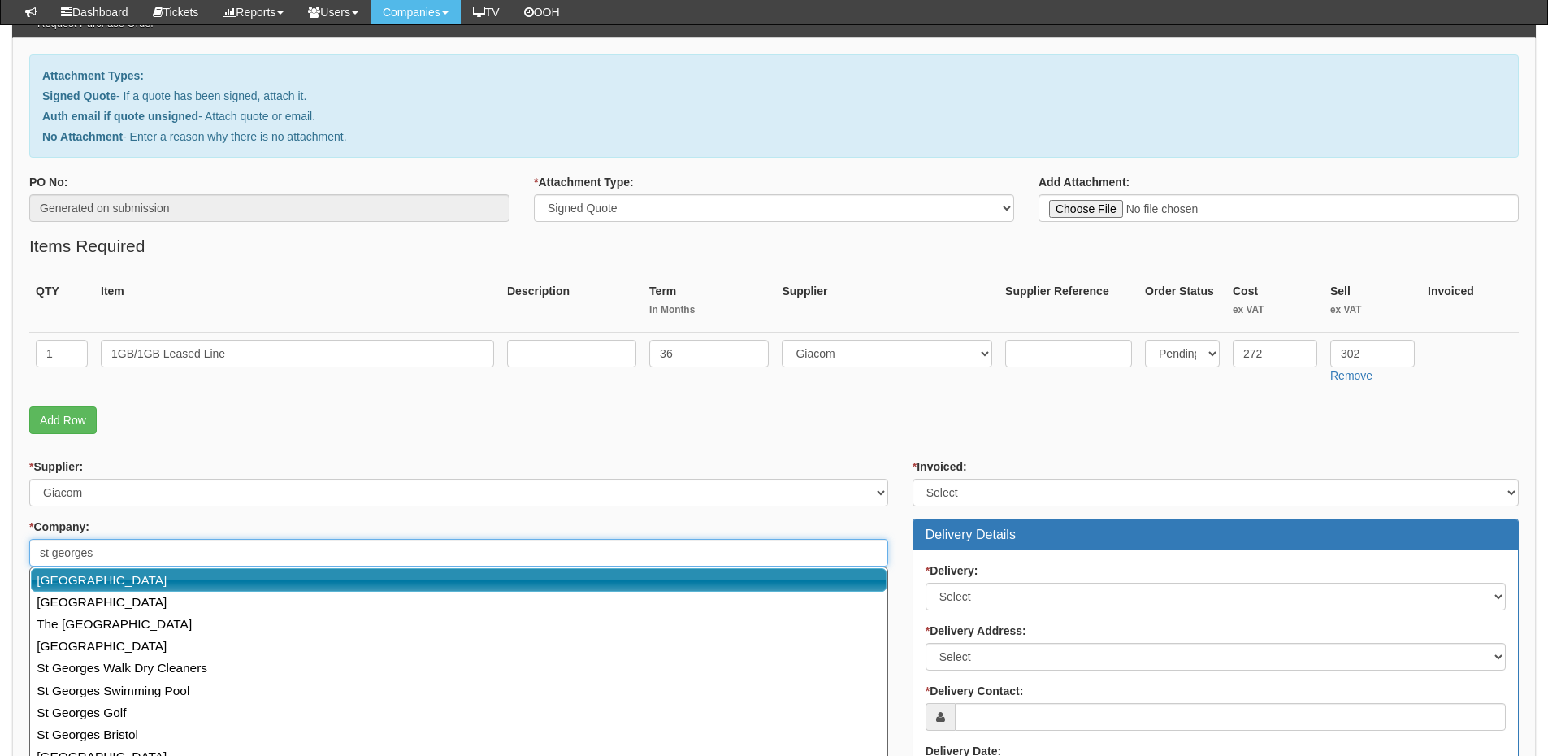
scroll to position [325, 0]
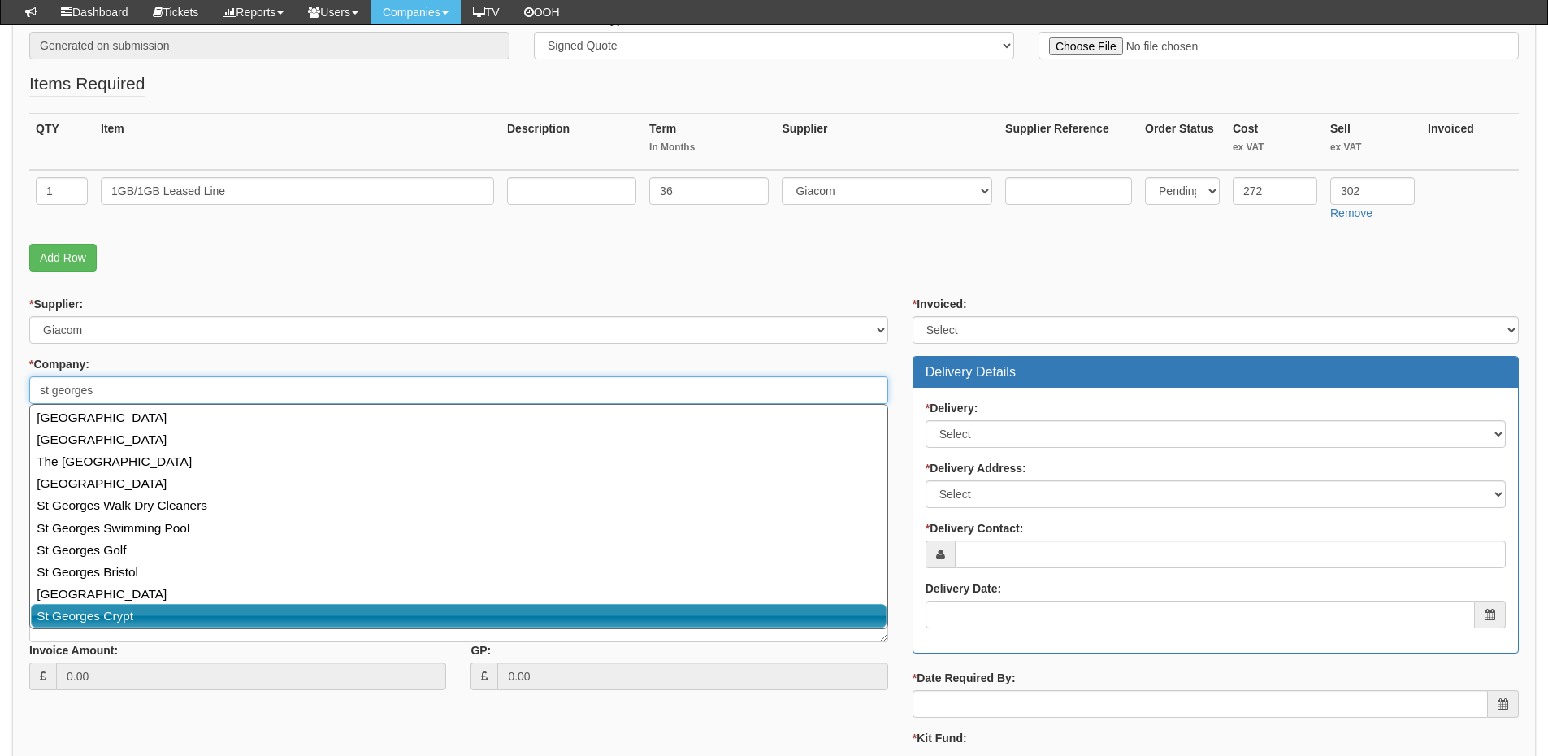
click at [130, 611] on link "St Georges Crypt" at bounding box center [459, 616] width 856 height 24
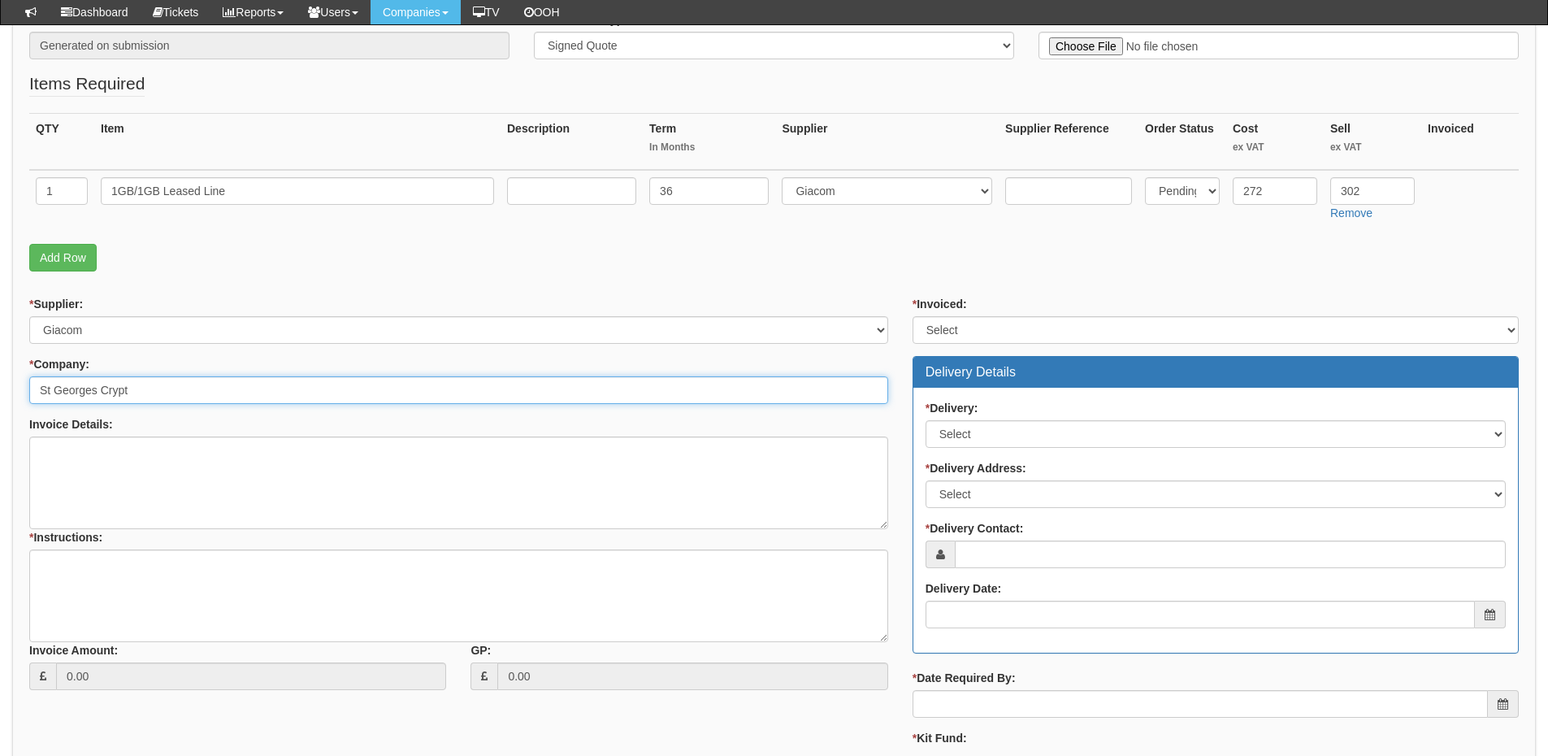
type input "St Georges Crypt"
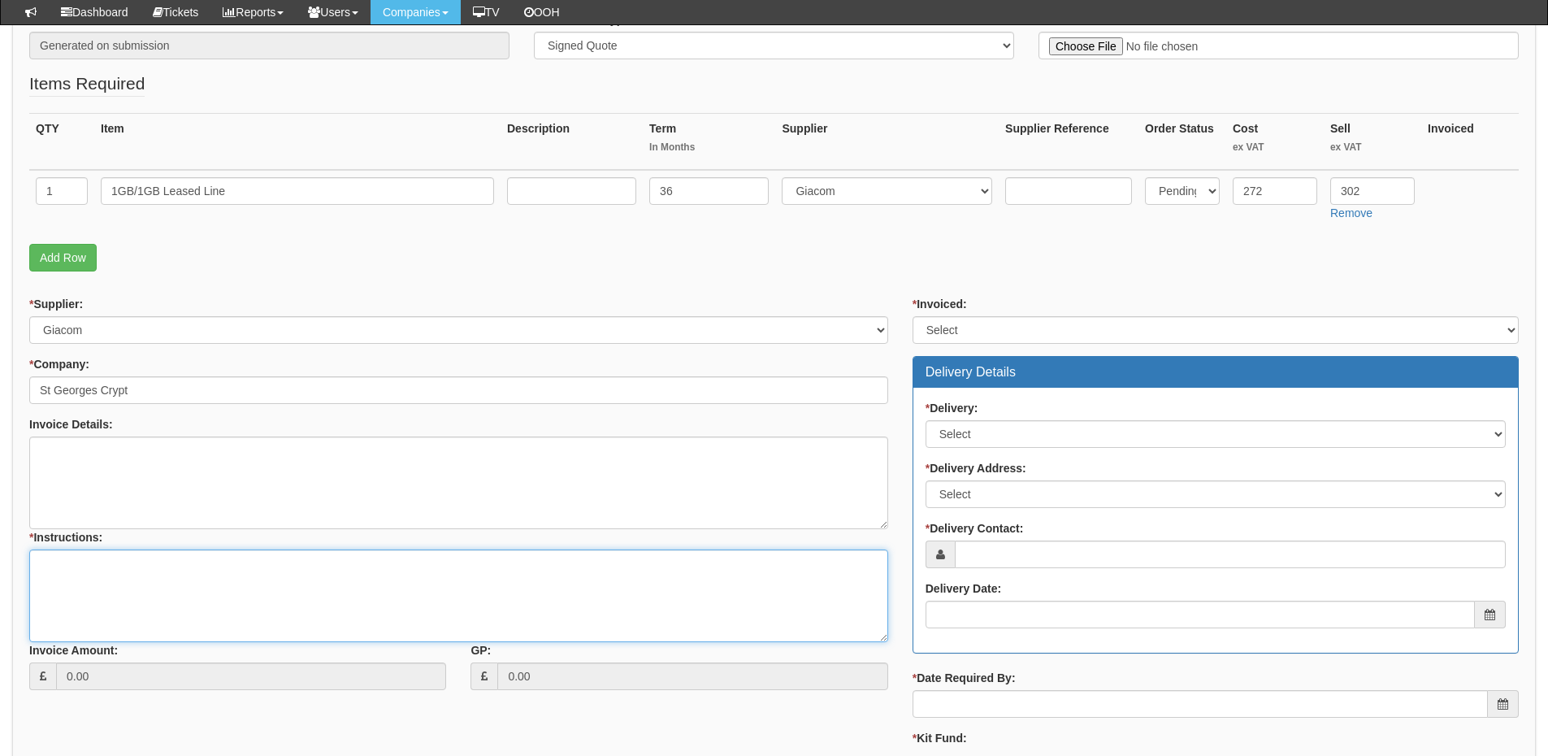
click at [110, 574] on textarea "* Instructions:" at bounding box center [458, 595] width 859 height 93
type textarea "1x leased line"
drag, startPoint x: 315, startPoint y: 211, endPoint x: 309, endPoint y: 187, distance: 25.2
click at [314, 210] on td "1GB/1GB Leased Line" at bounding box center [297, 199] width 406 height 58
click at [309, 187] on input "1GB/1GB Leased Line" at bounding box center [297, 191] width 393 height 28
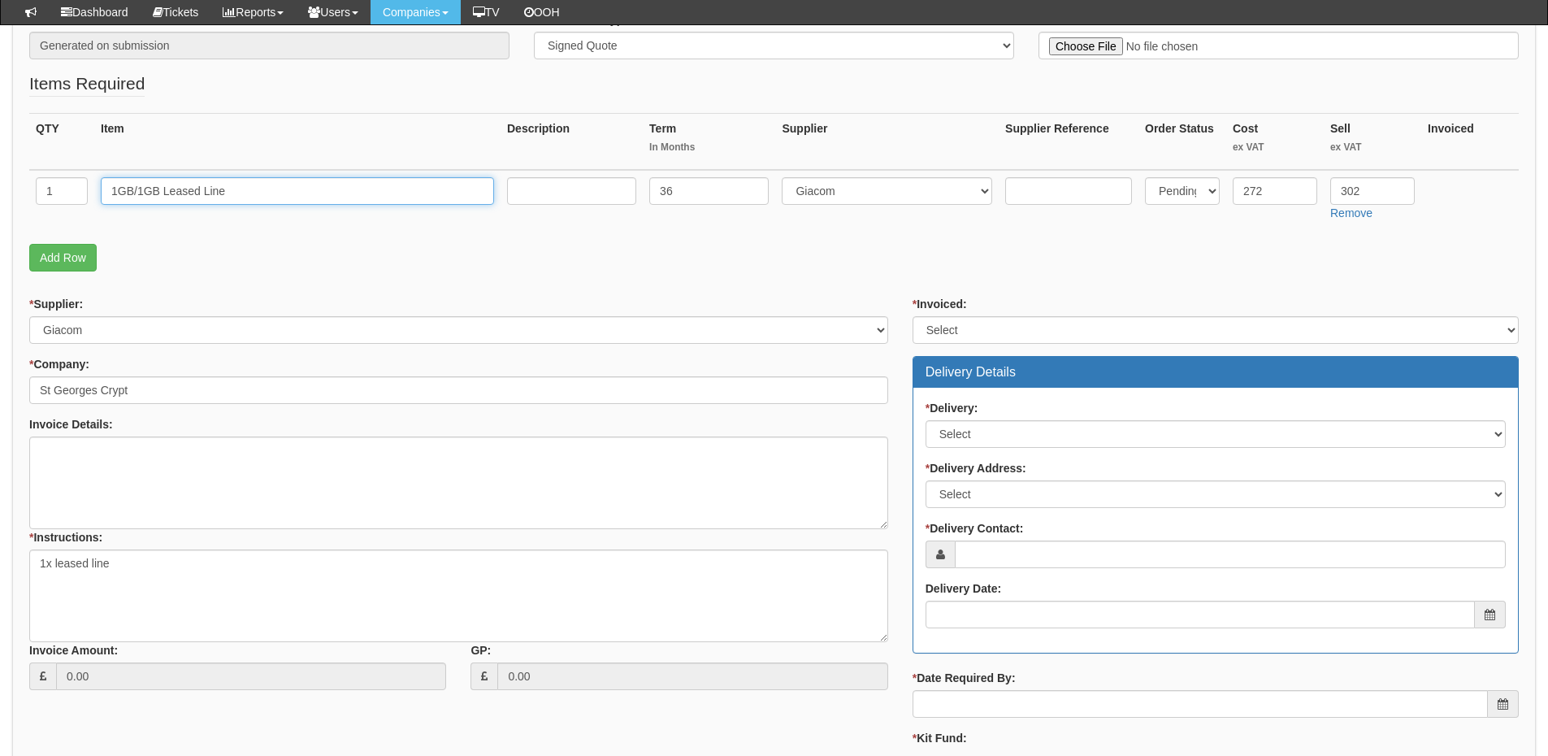
paste input "for 40/46 Town Street"
type input "1GB/1GB Leased Line for 40/46 Town Street"
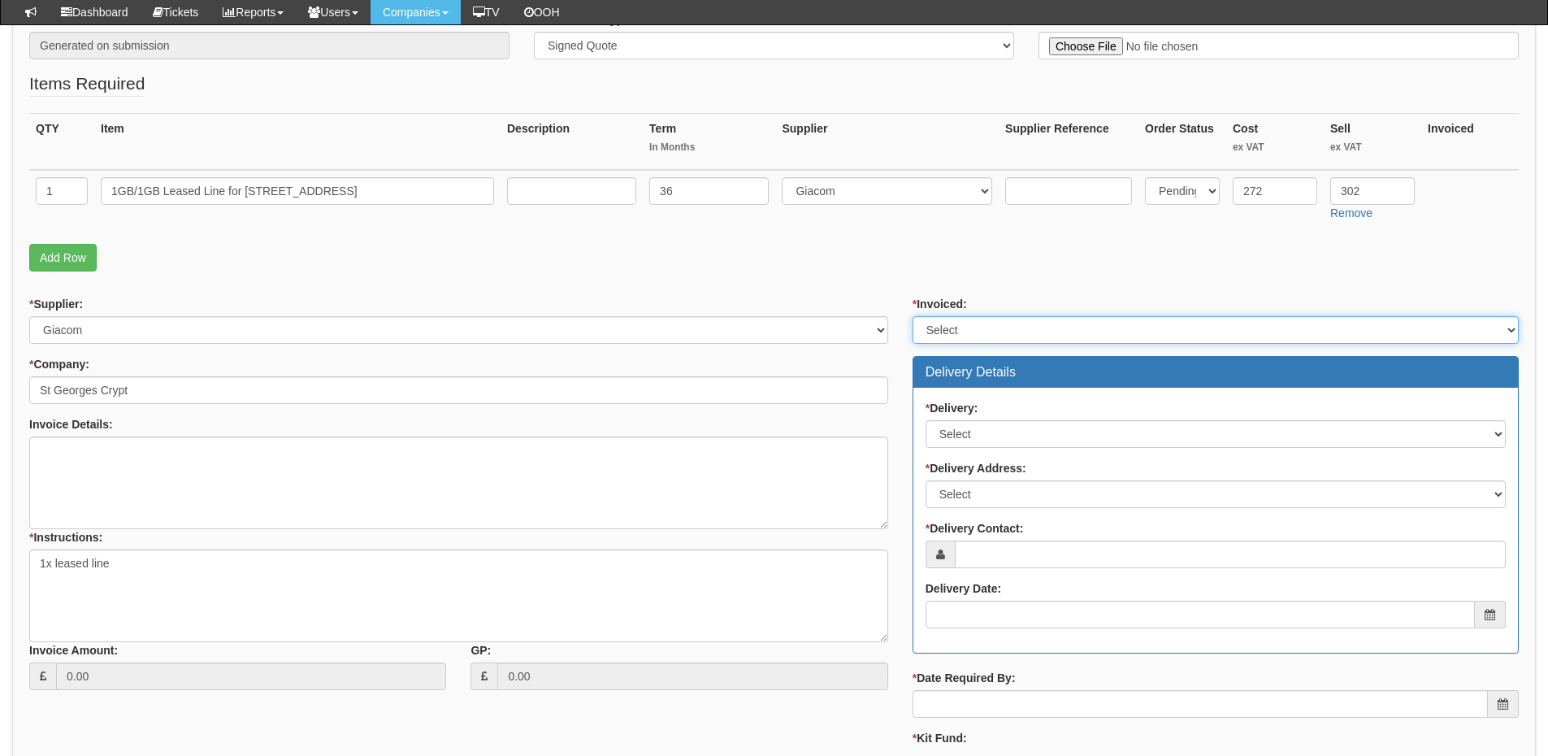
drag, startPoint x: 963, startPoint y: 331, endPoint x: 963, endPoint y: 343, distance: 11.4
click at [963, 331] on select "Select Yes No N/A STB (part of order)" at bounding box center [1215, 330] width 606 height 28
click at [912, 316] on select "Select Yes No N/A STB (part of order)" at bounding box center [1215, 330] width 606 height 28
click at [944, 340] on select "Select Yes No N/A STB (part of order)" at bounding box center [1215, 330] width 606 height 28
select select "2"
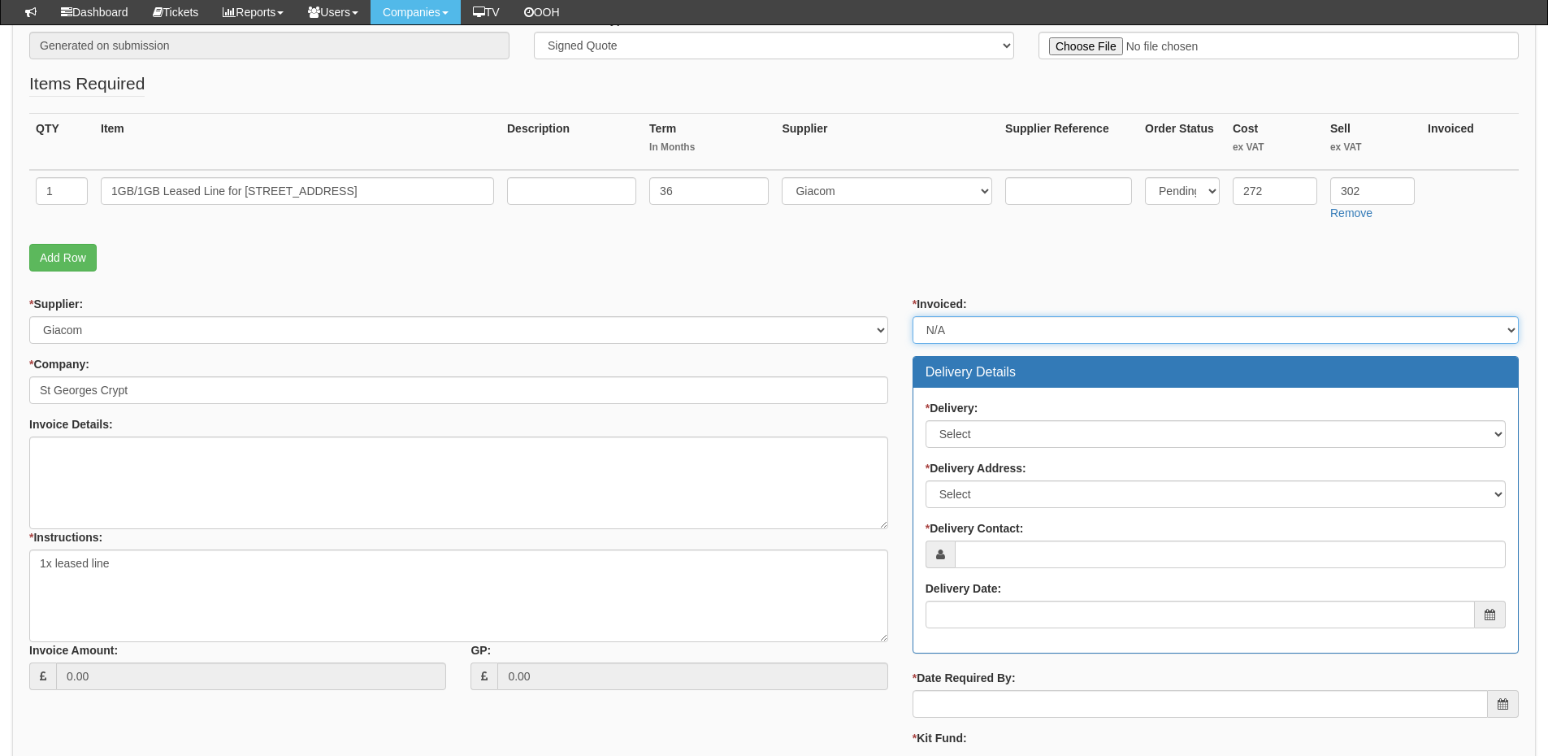
click at [912, 316] on select "Select Yes No N/A STB (part of order)" at bounding box center [1215, 330] width 606 height 28
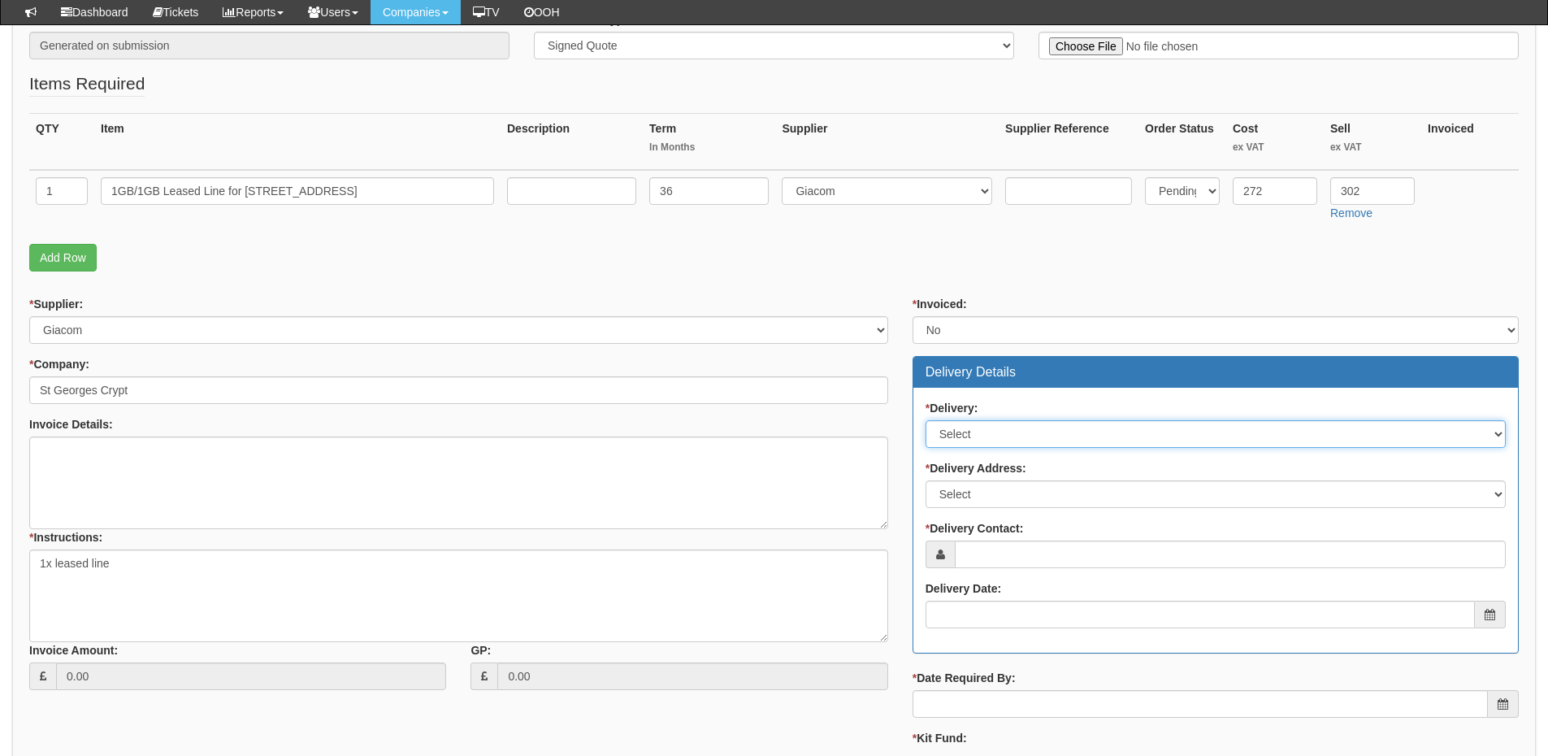
drag, startPoint x: 956, startPoint y: 425, endPoint x: 958, endPoint y: 446, distance: 21.2
click at [955, 427] on select "Select No Not Applicable Yes" at bounding box center [1215, 434] width 580 height 28
select select "3"
click at [925, 420] on select "Select No Not Applicable Yes" at bounding box center [1215, 434] width 580 height 28
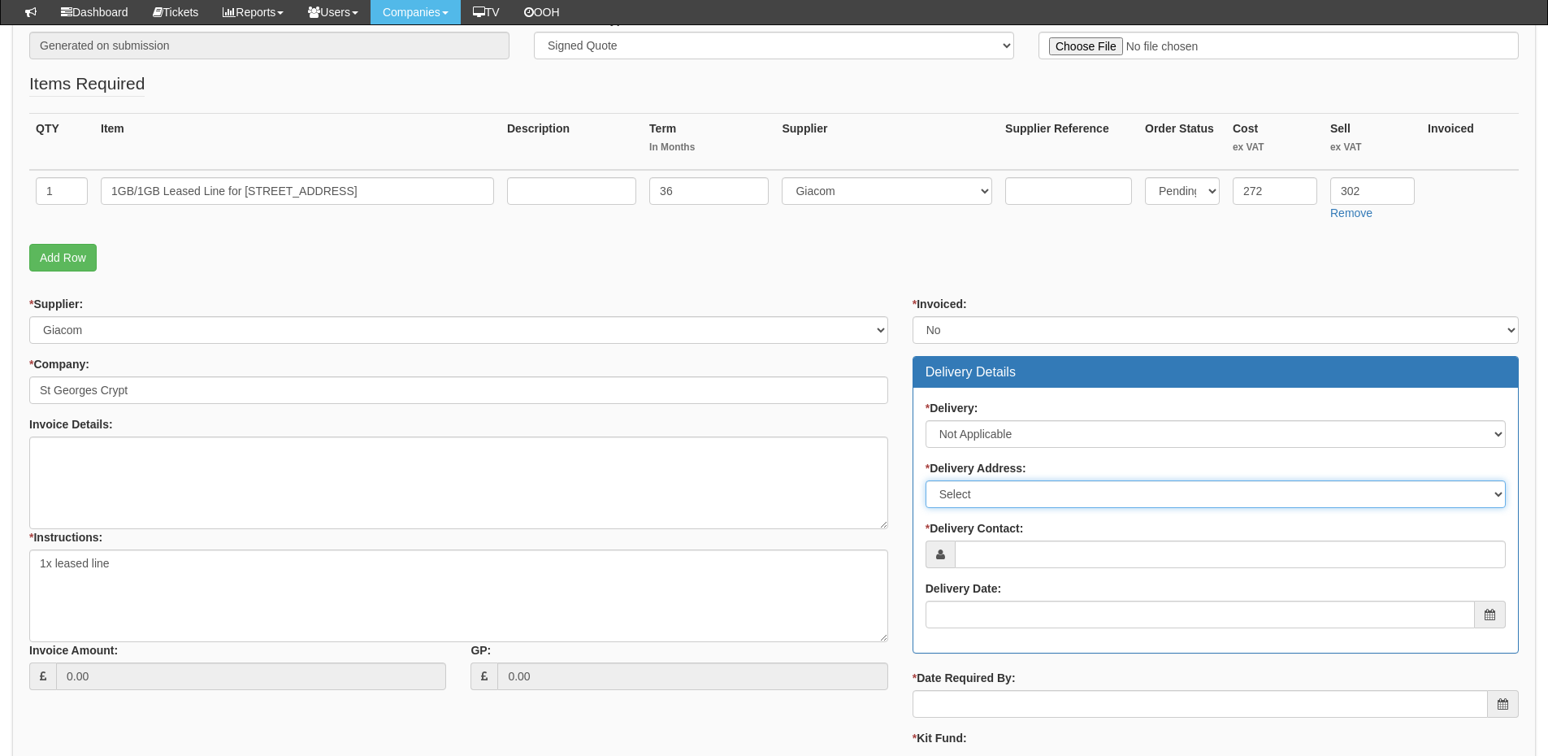
click at [965, 495] on select "Select Not Applicable Main Address - LS1 3BR Other" at bounding box center [1215, 494] width 580 height 28
select select "N/A"
click at [925, 480] on select "Select Not Applicable Main Address - LS1 3BR Other" at bounding box center [1215, 494] width 580 height 28
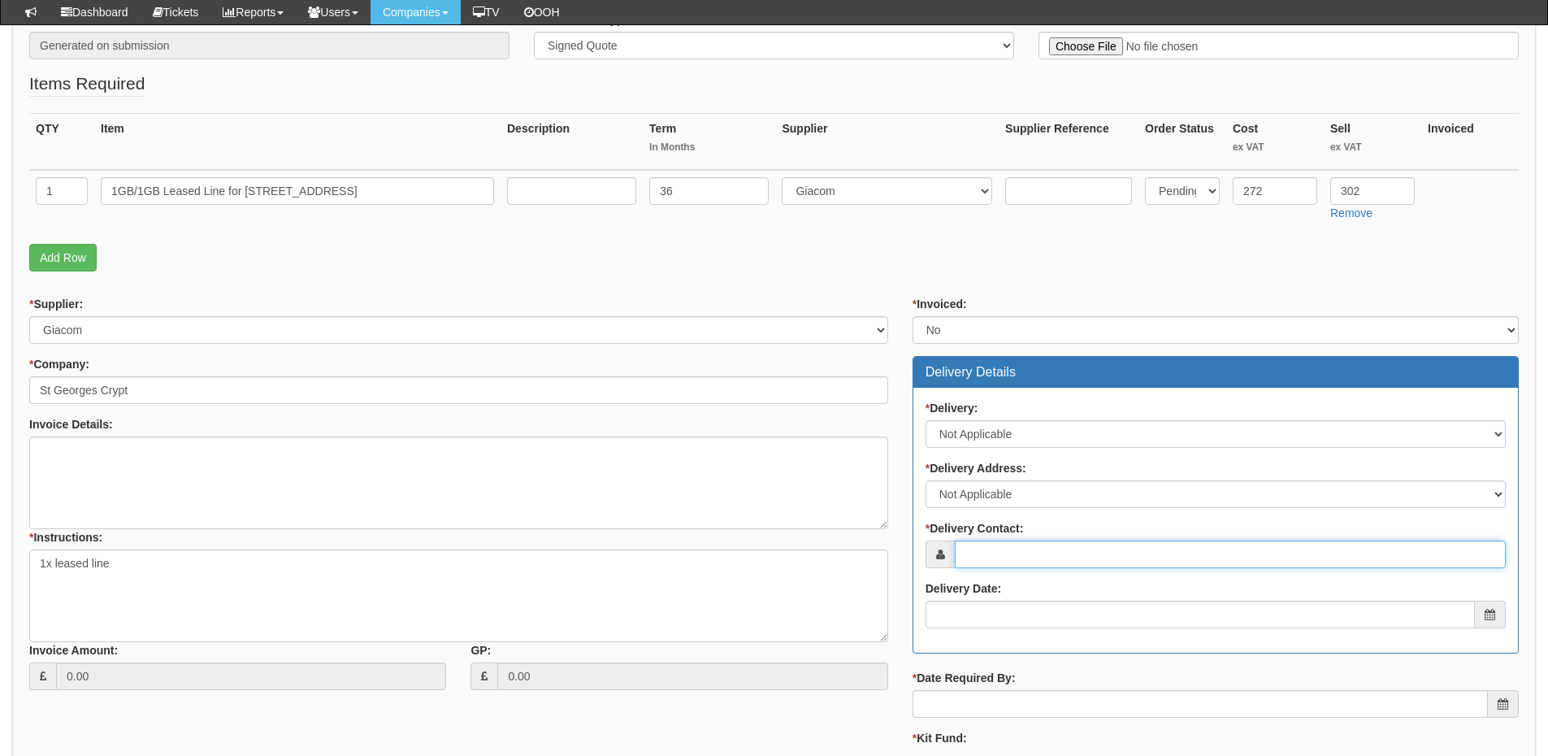
click at [975, 552] on input "* Delivery Contact:" at bounding box center [1230, 554] width 551 height 28
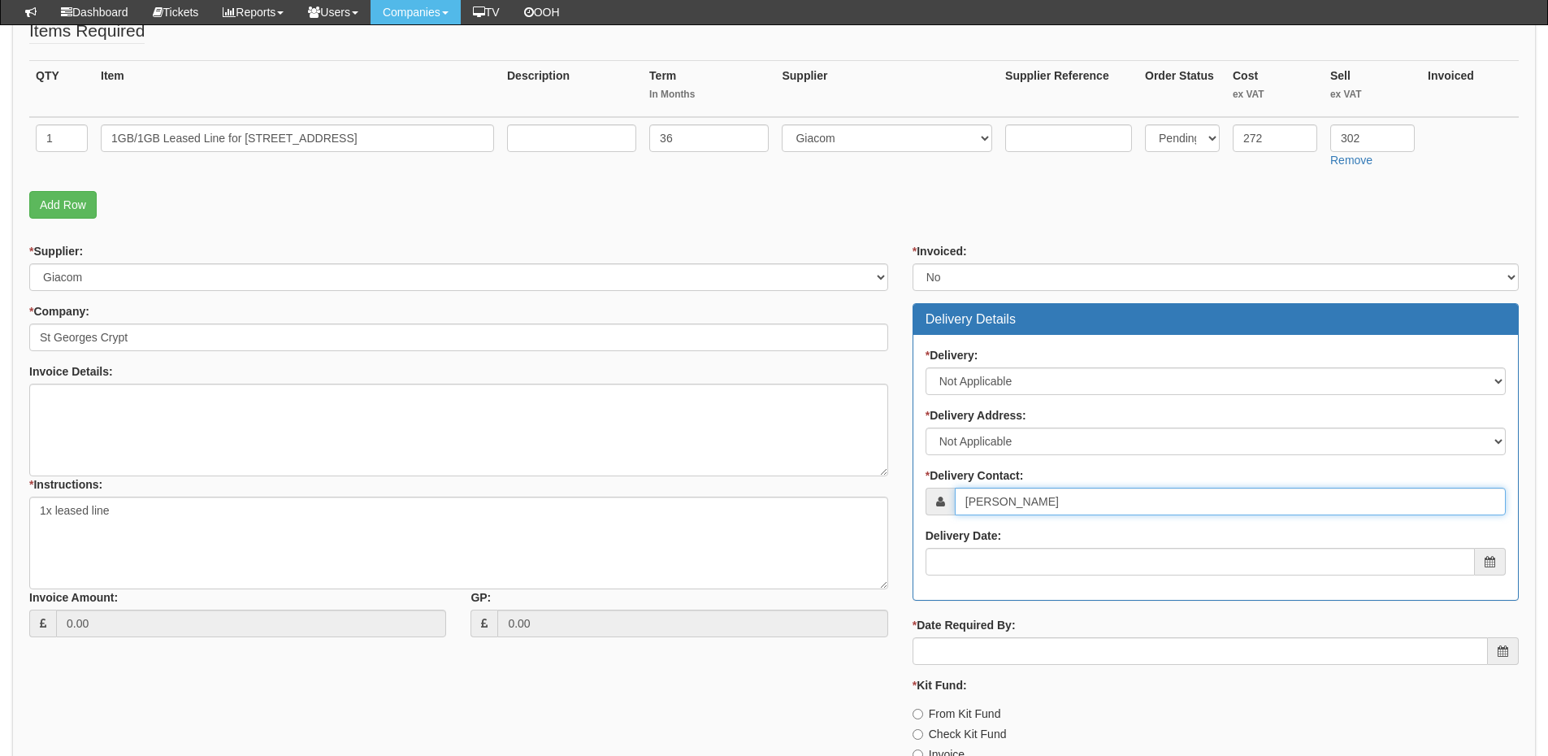
scroll to position [406, 0]
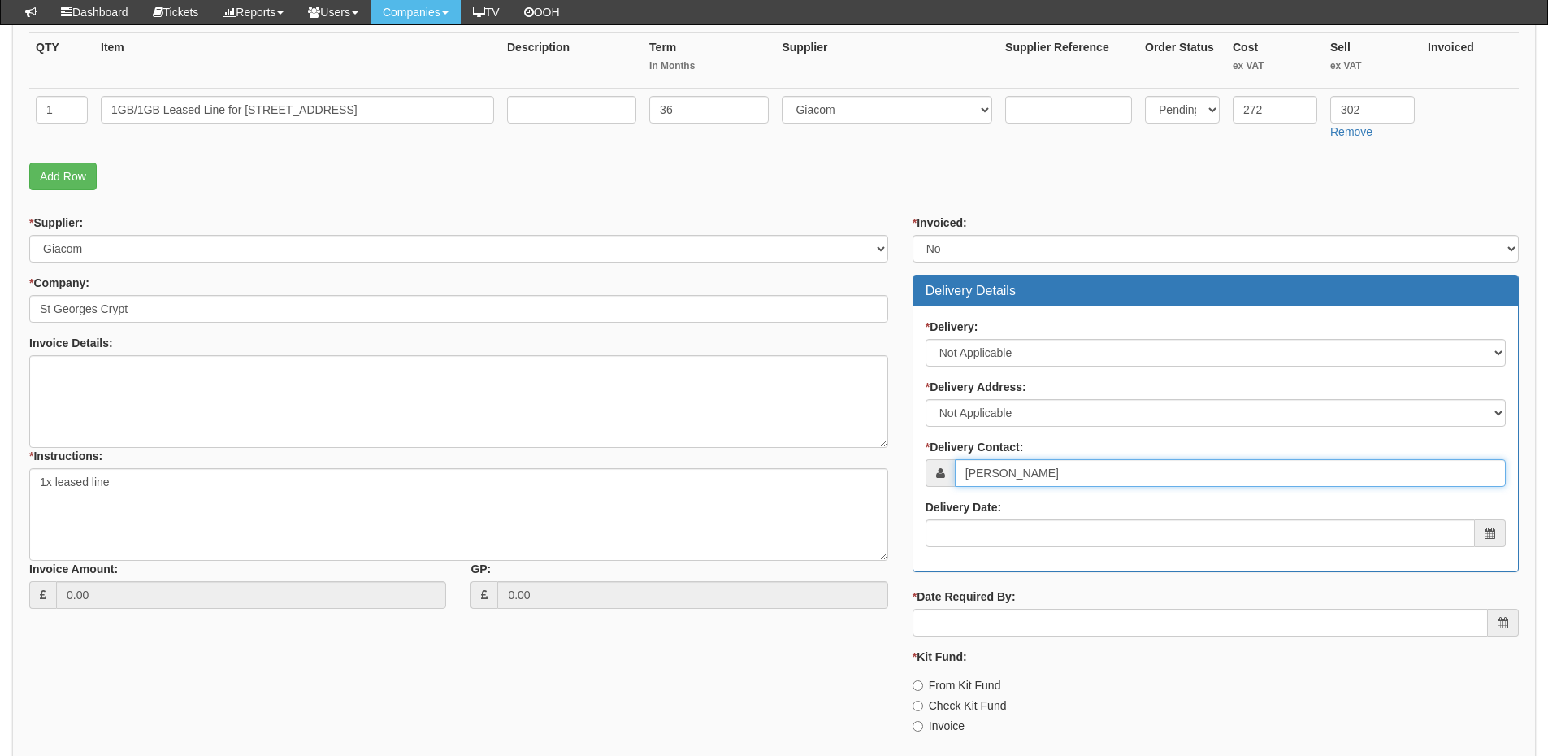
type input "Emma Crabtree"
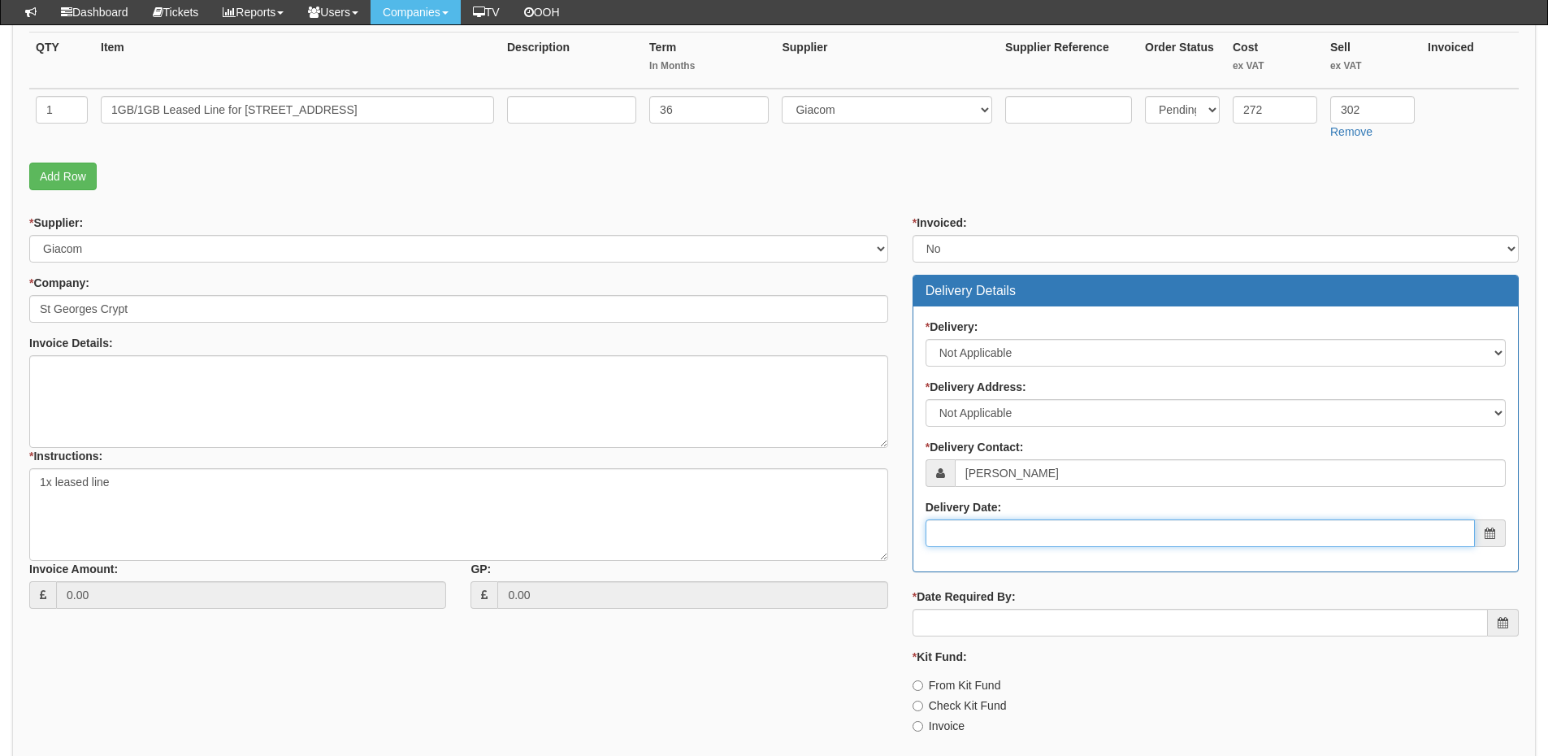
click at [993, 538] on input "Delivery Date:" at bounding box center [1199, 533] width 549 height 28
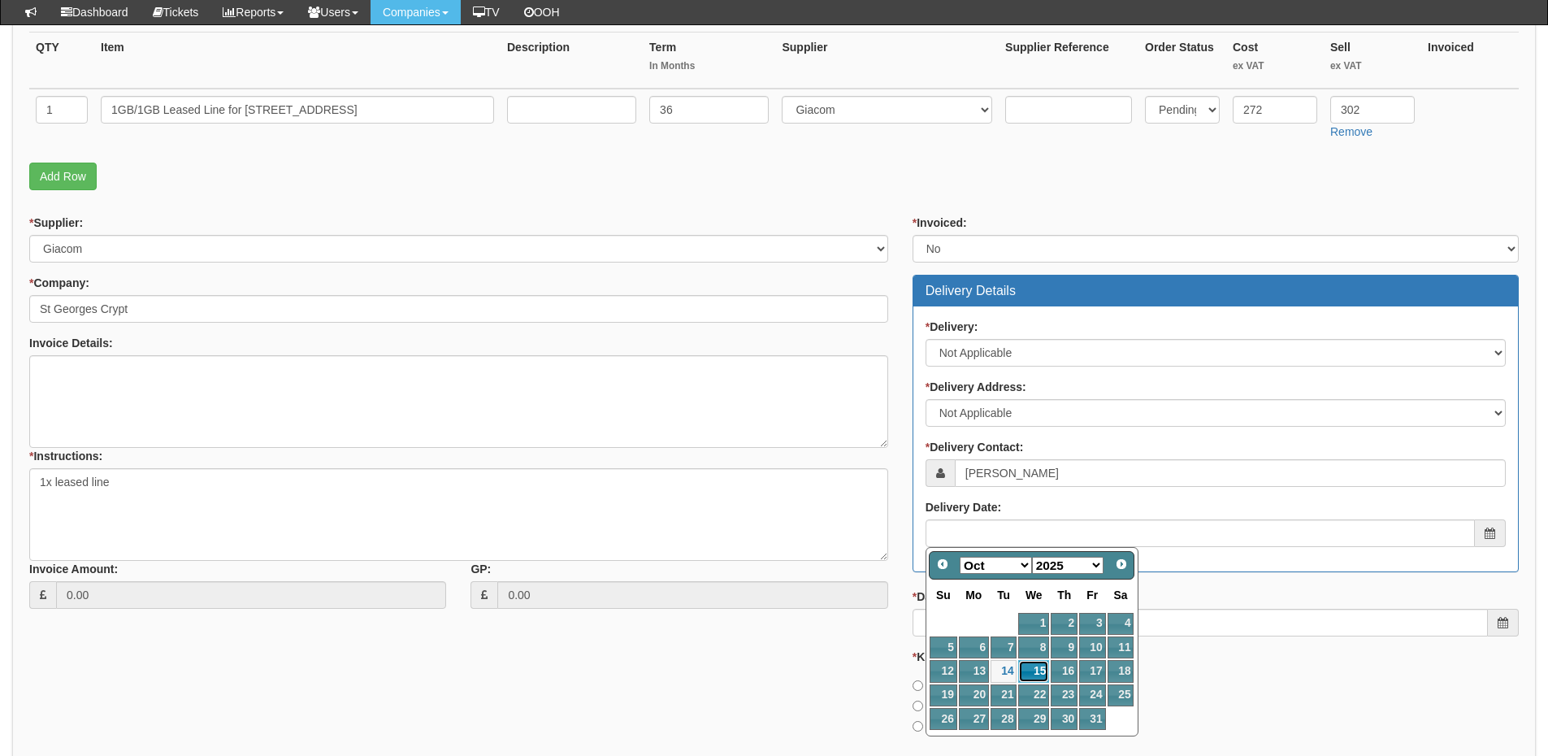
click at [1032, 667] on link "15" at bounding box center [1033, 671] width 31 height 22
type input "2025-10-15"
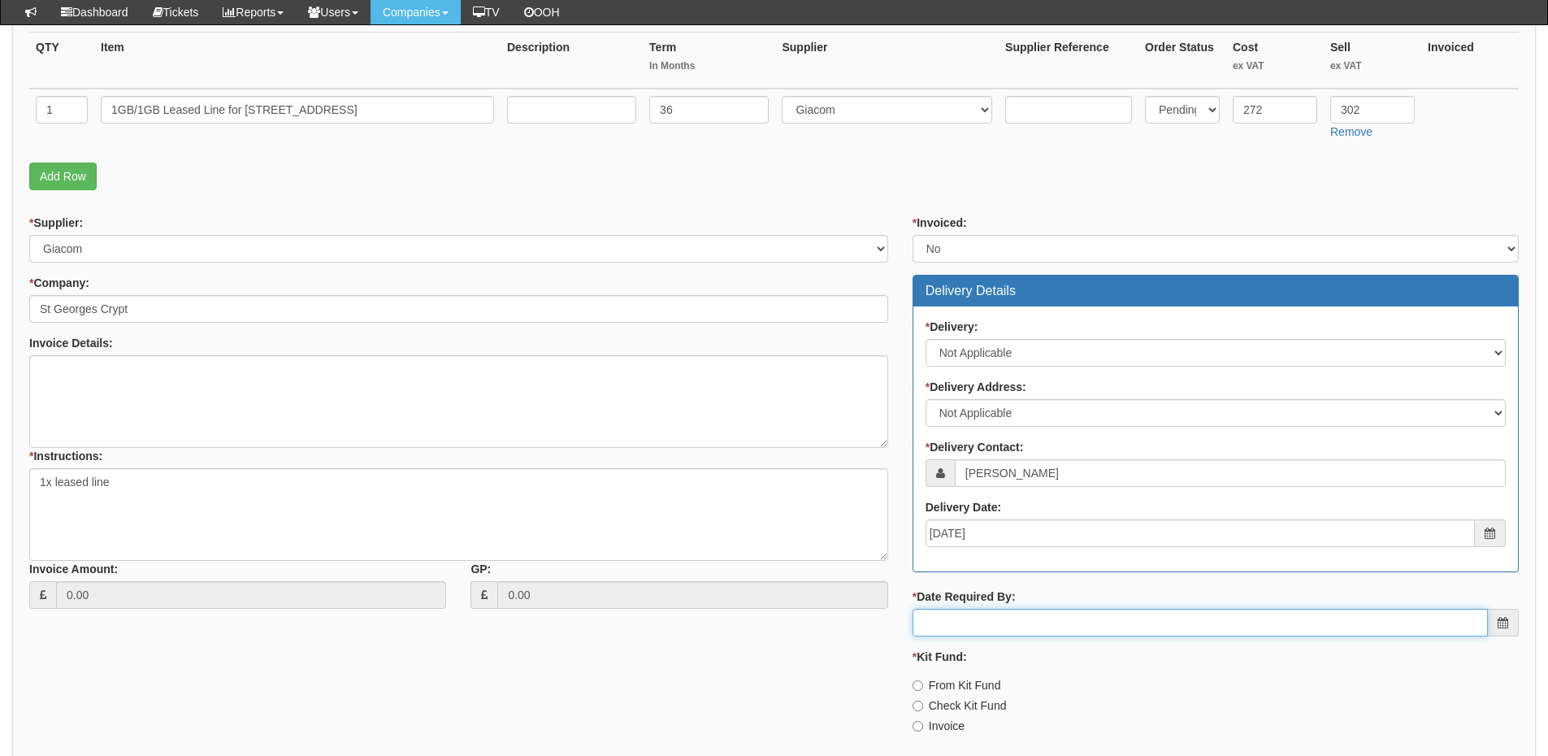
click at [1029, 609] on input "* Date Required By:" at bounding box center [1199, 623] width 575 height 28
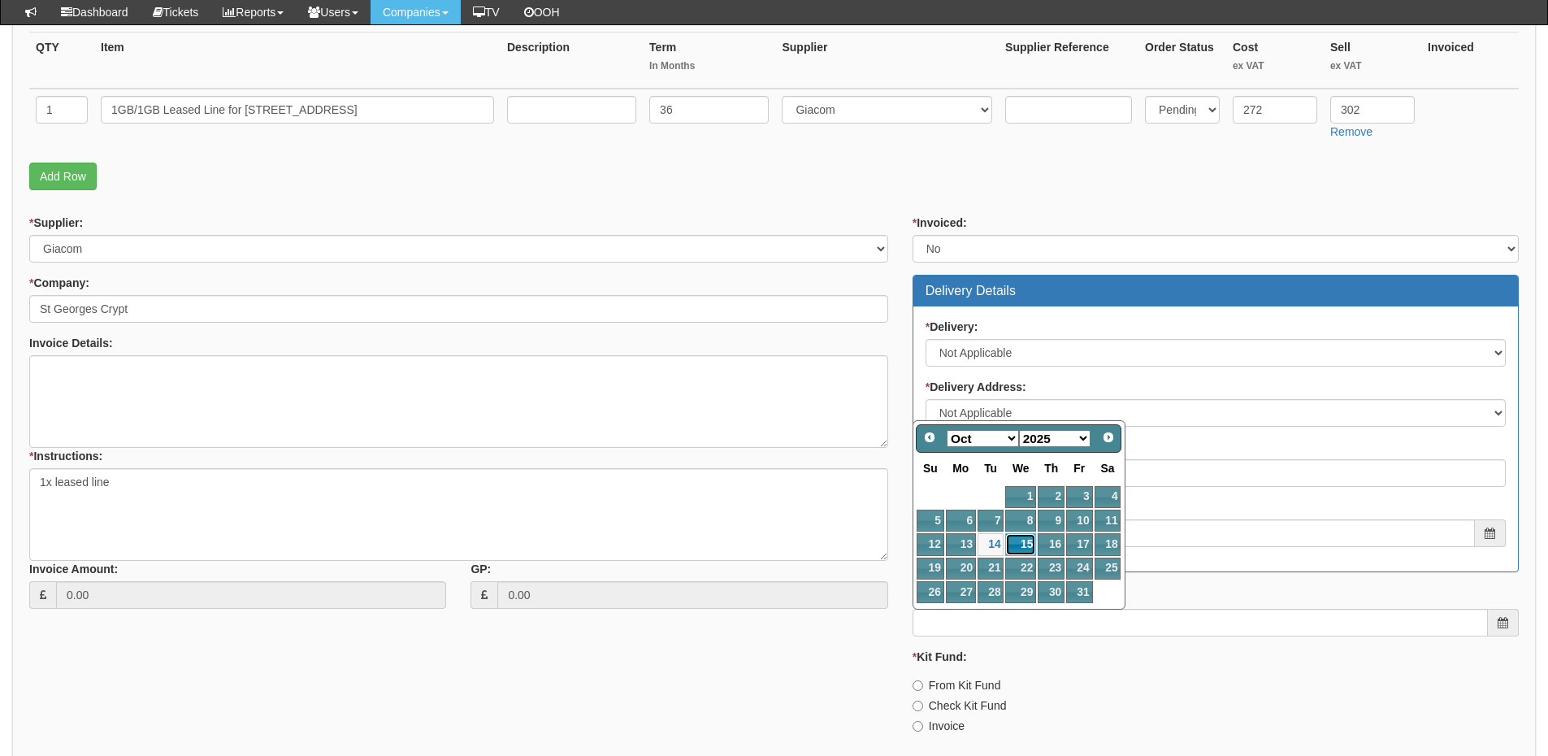
click at [1019, 543] on link "15" at bounding box center [1020, 544] width 31 height 22
type input "2025-10-15"
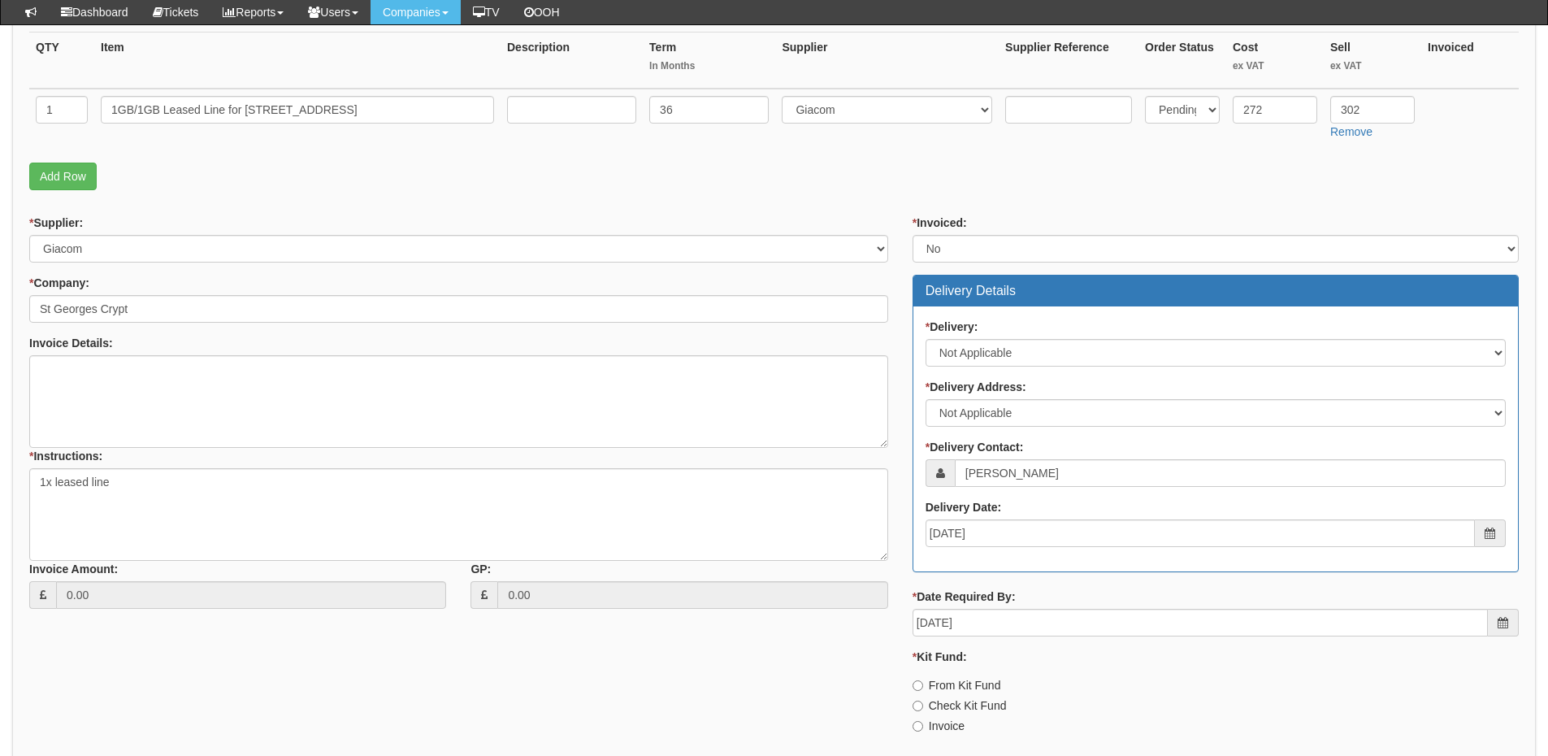
click at [947, 719] on label "Invoice" at bounding box center [938, 725] width 52 height 16
click at [923, 721] on input "Invoice" at bounding box center [917, 726] width 11 height 11
radio input "true"
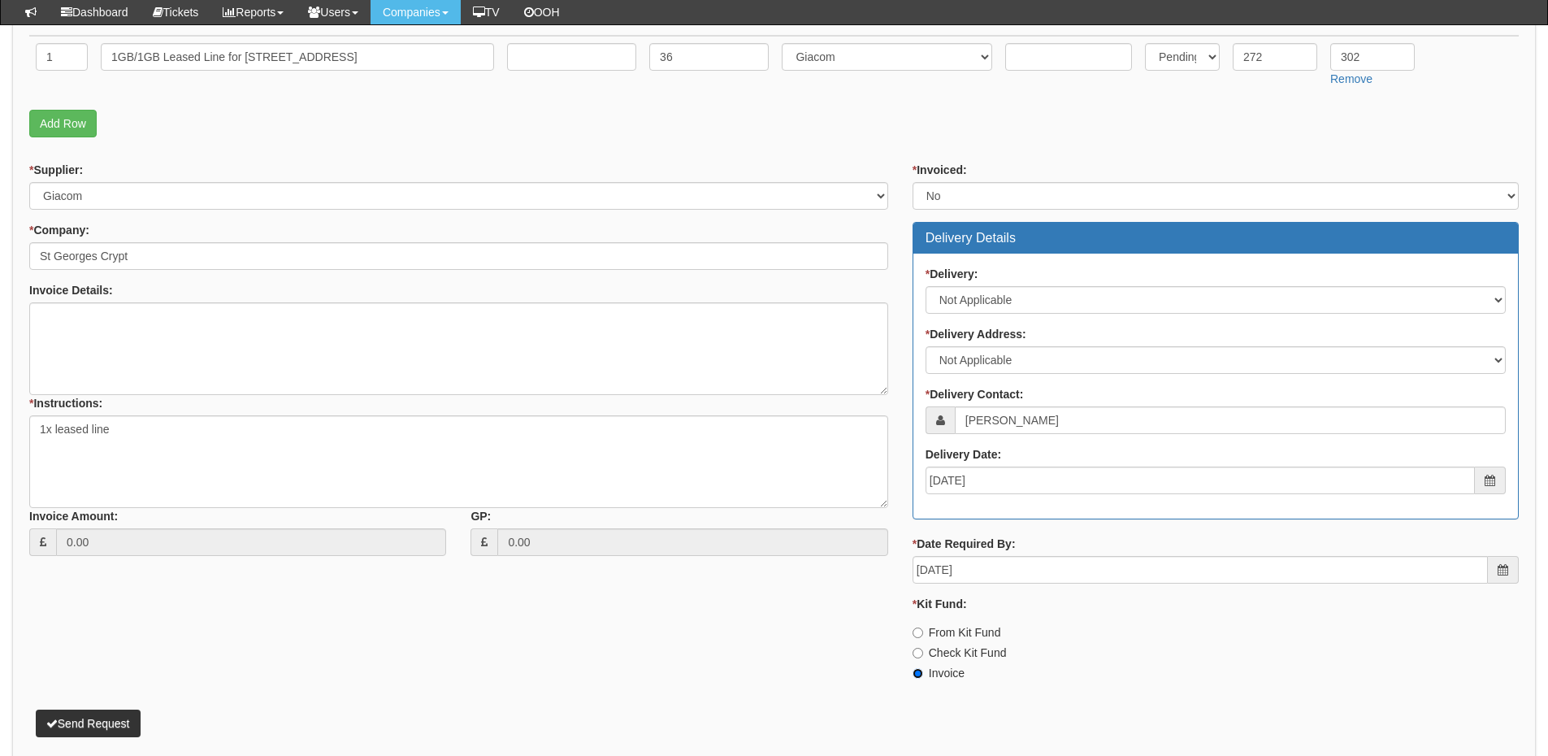
scroll to position [487, 0]
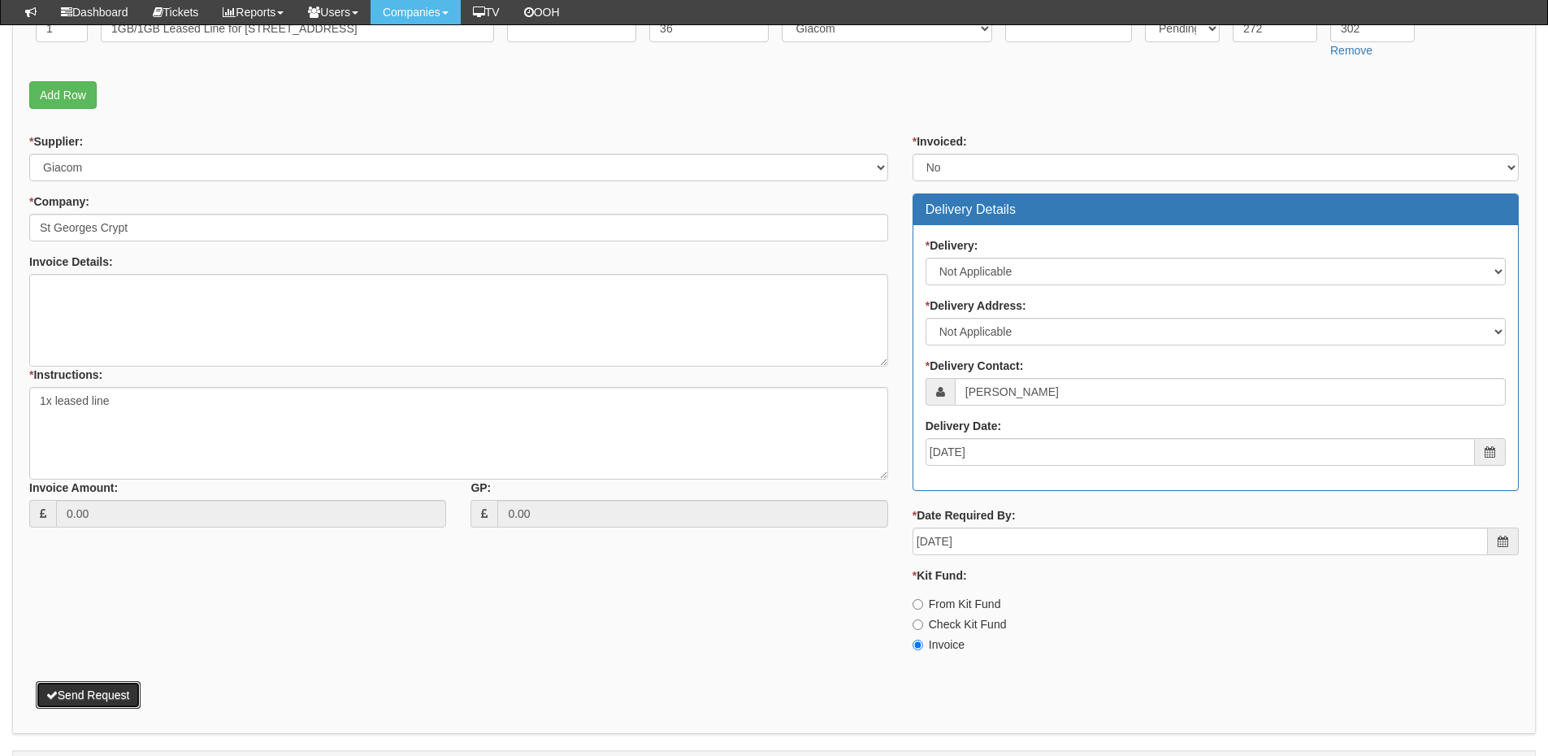
click at [126, 695] on button "Send Request" at bounding box center [88, 695] width 105 height 28
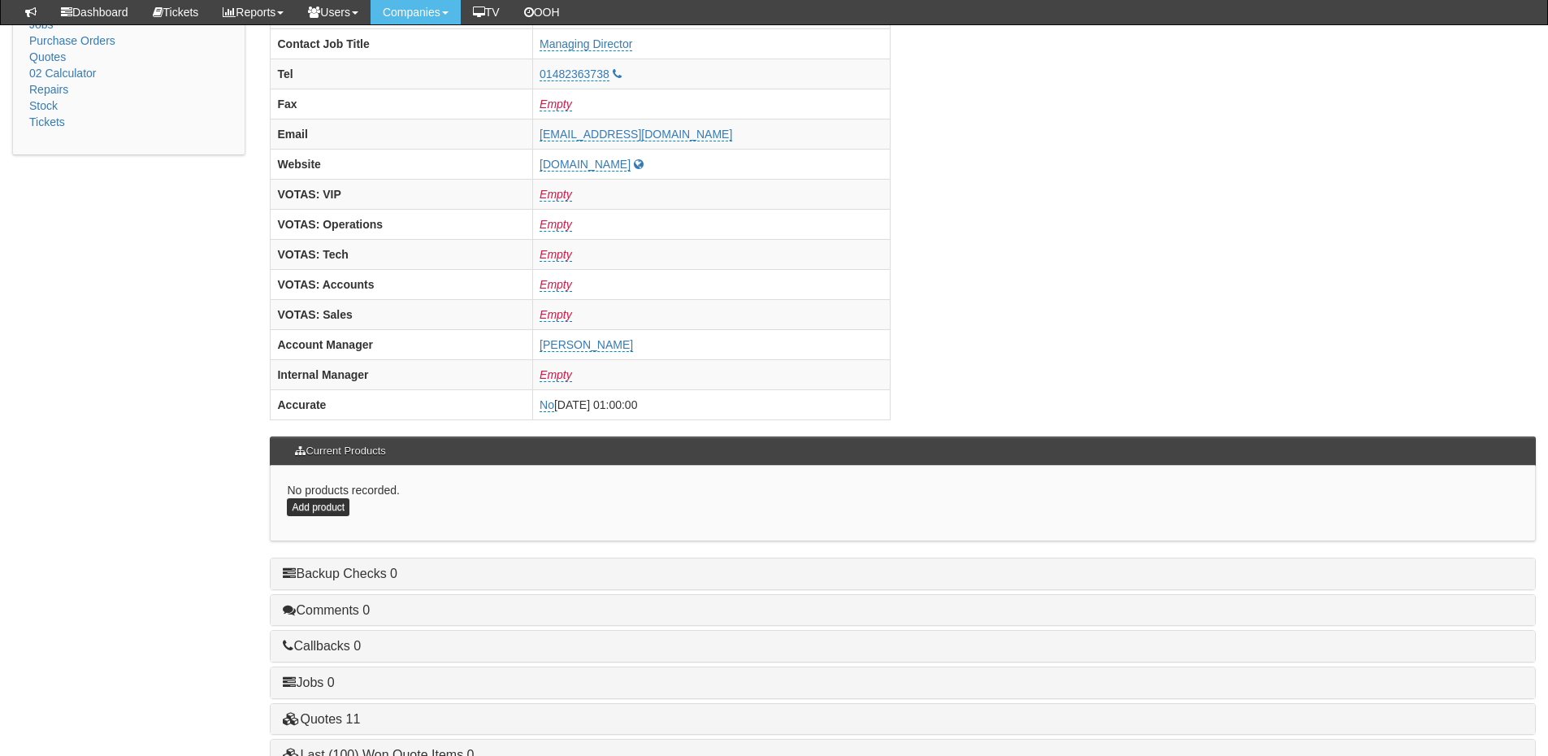
scroll to position [677, 0]
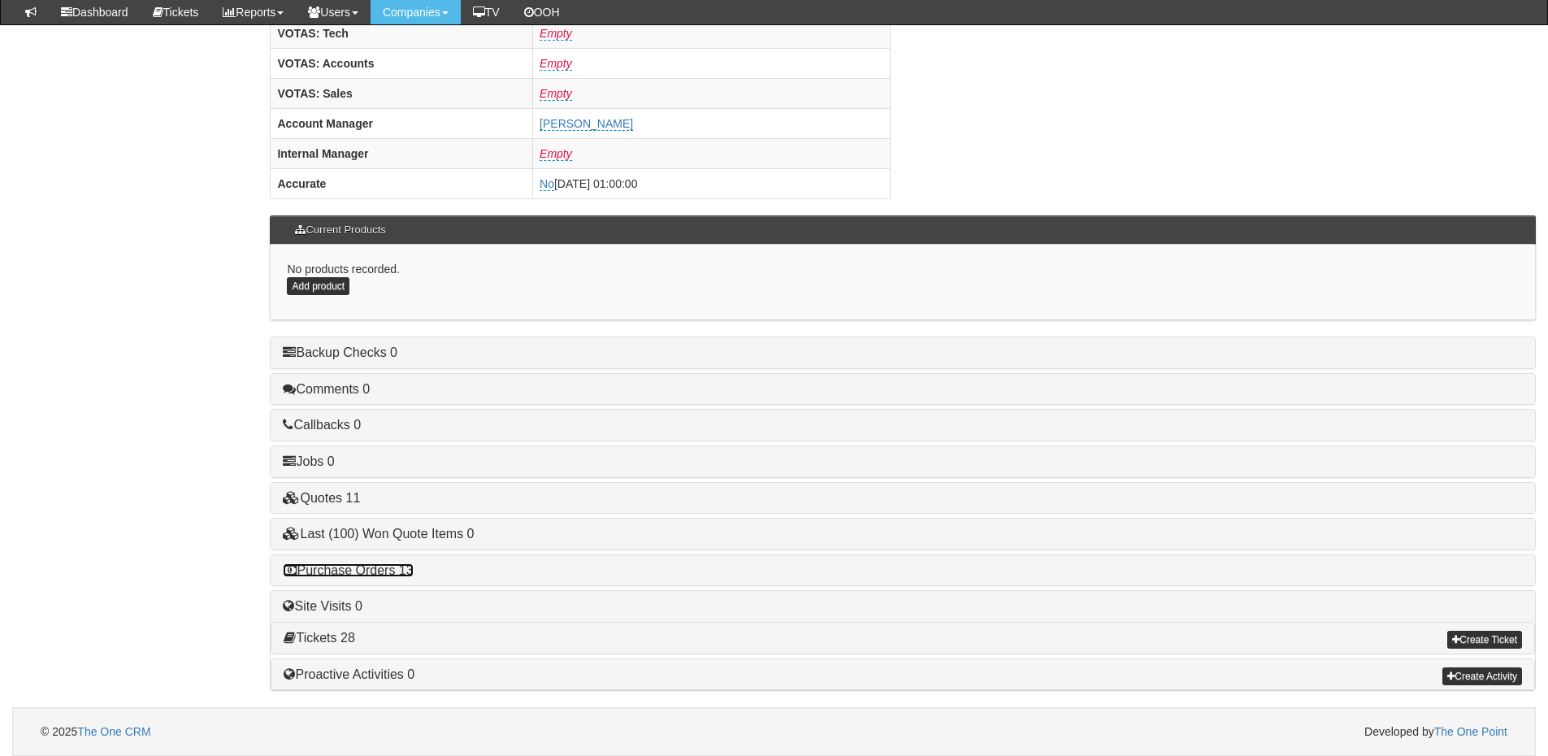
click at [395, 573] on link "Purchase Orders 13" at bounding box center [348, 570] width 130 height 14
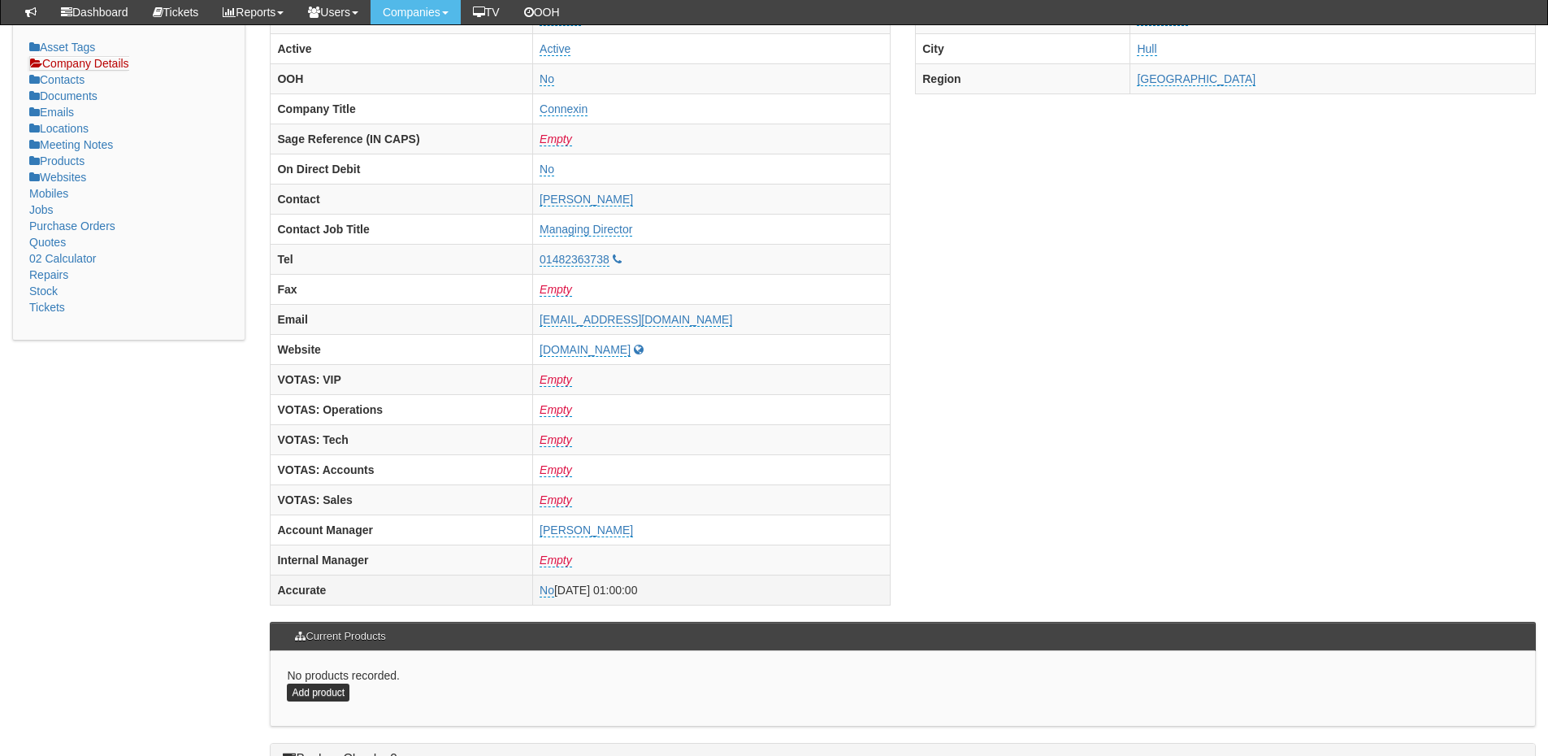
scroll to position [0, 0]
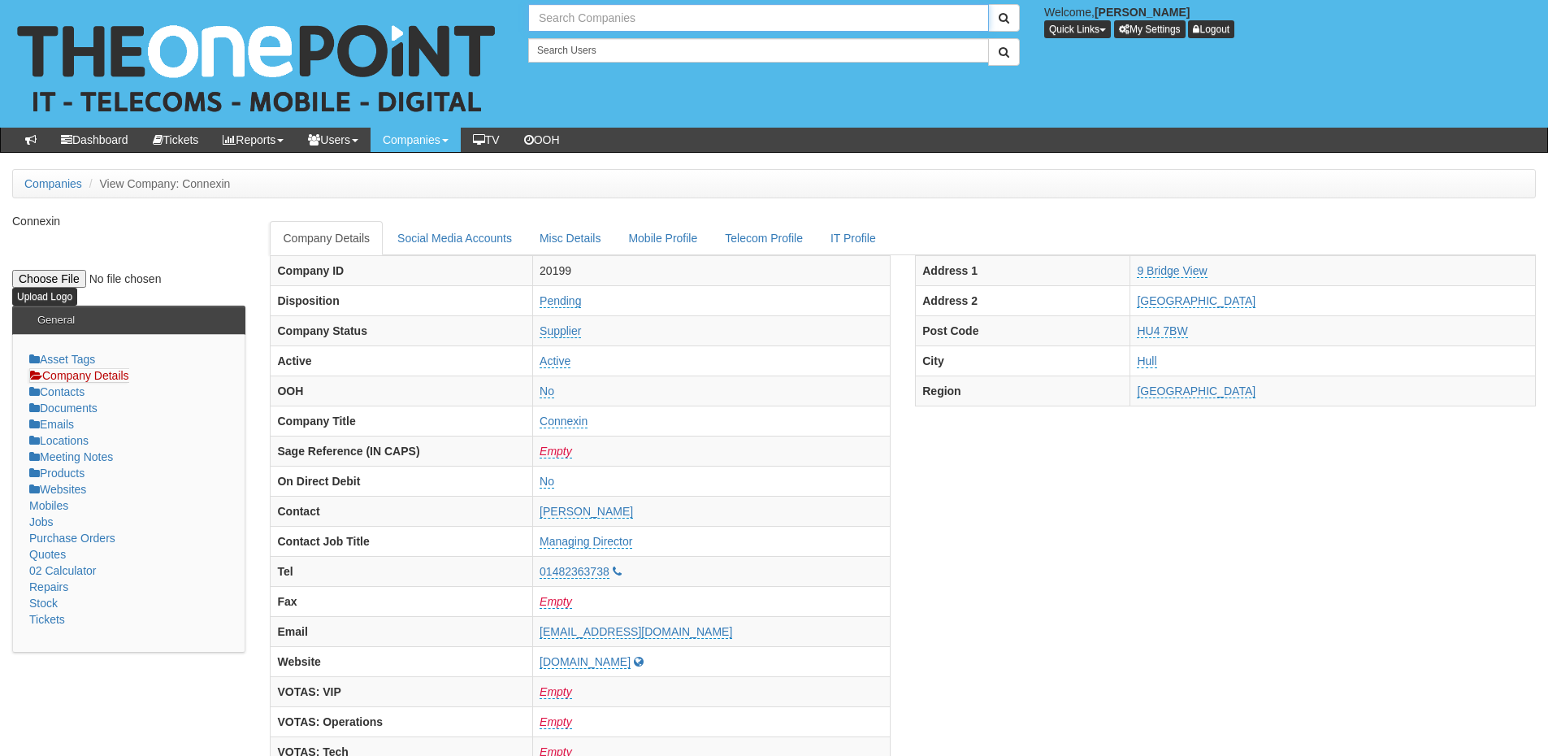
click at [565, 16] on input "text" at bounding box center [758, 18] width 461 height 28
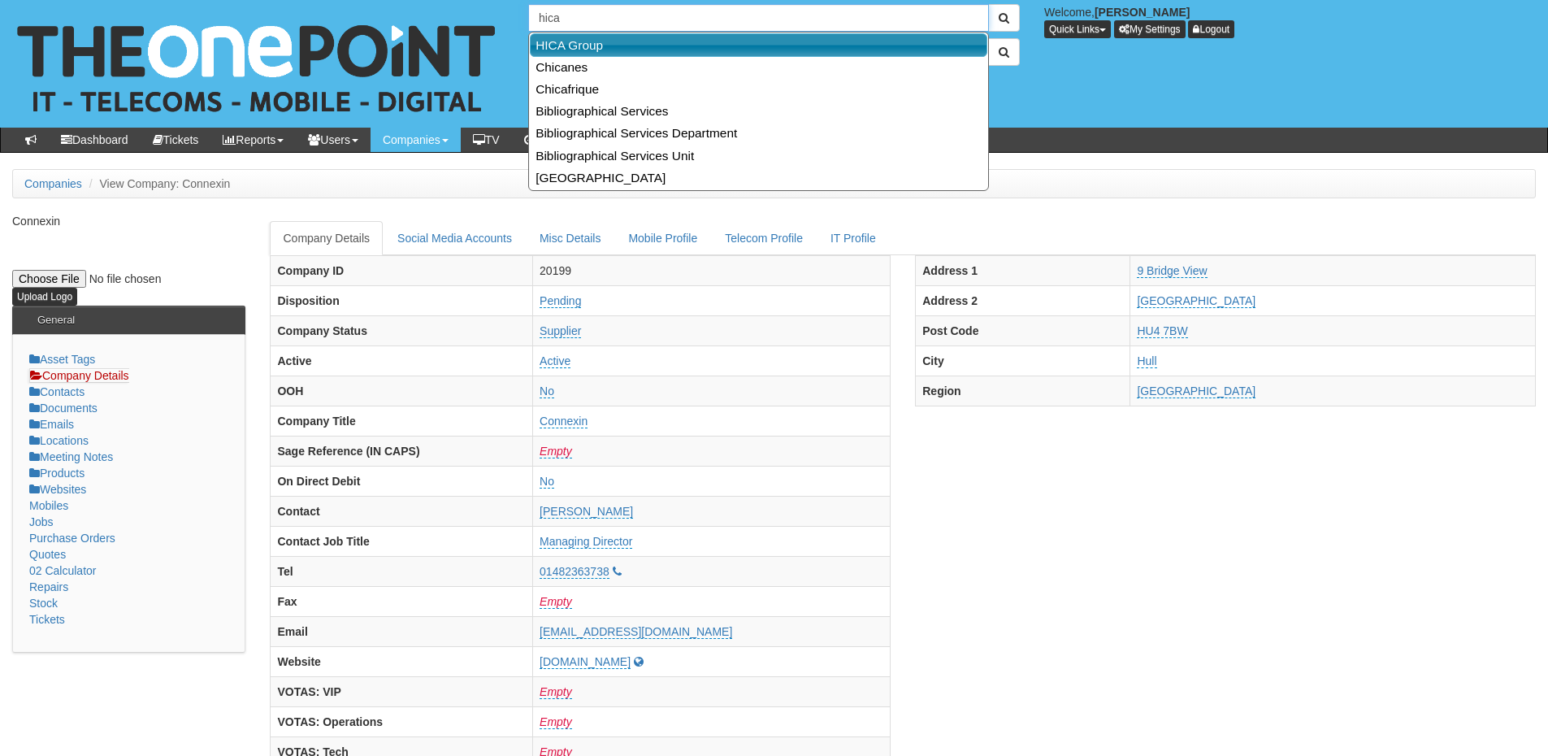
click at [571, 46] on link "HICA Group" at bounding box center [758, 45] width 457 height 24
type input "HICA Group"
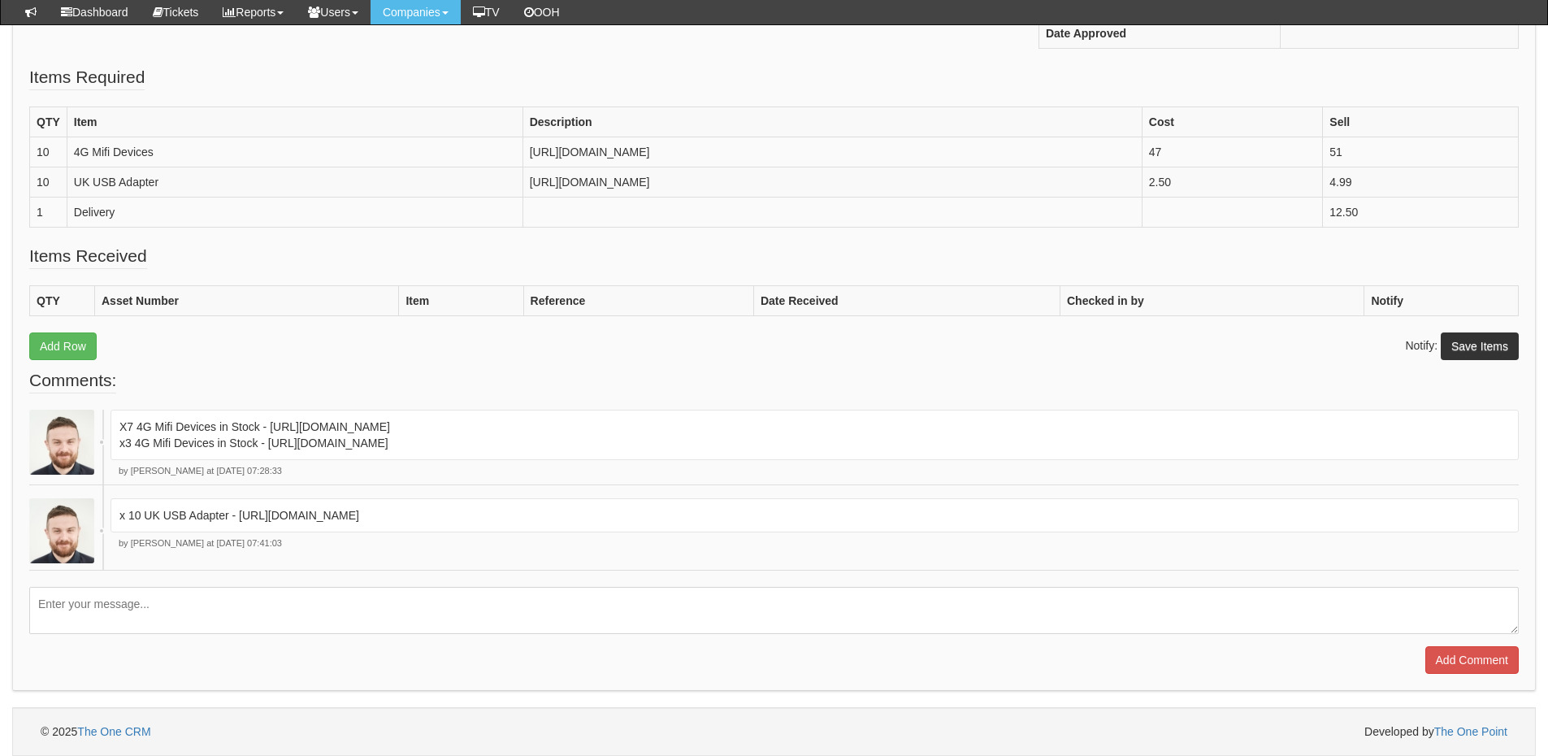
scroll to position [515, 0]
